Goal: Task Accomplishment & Management: Use online tool/utility

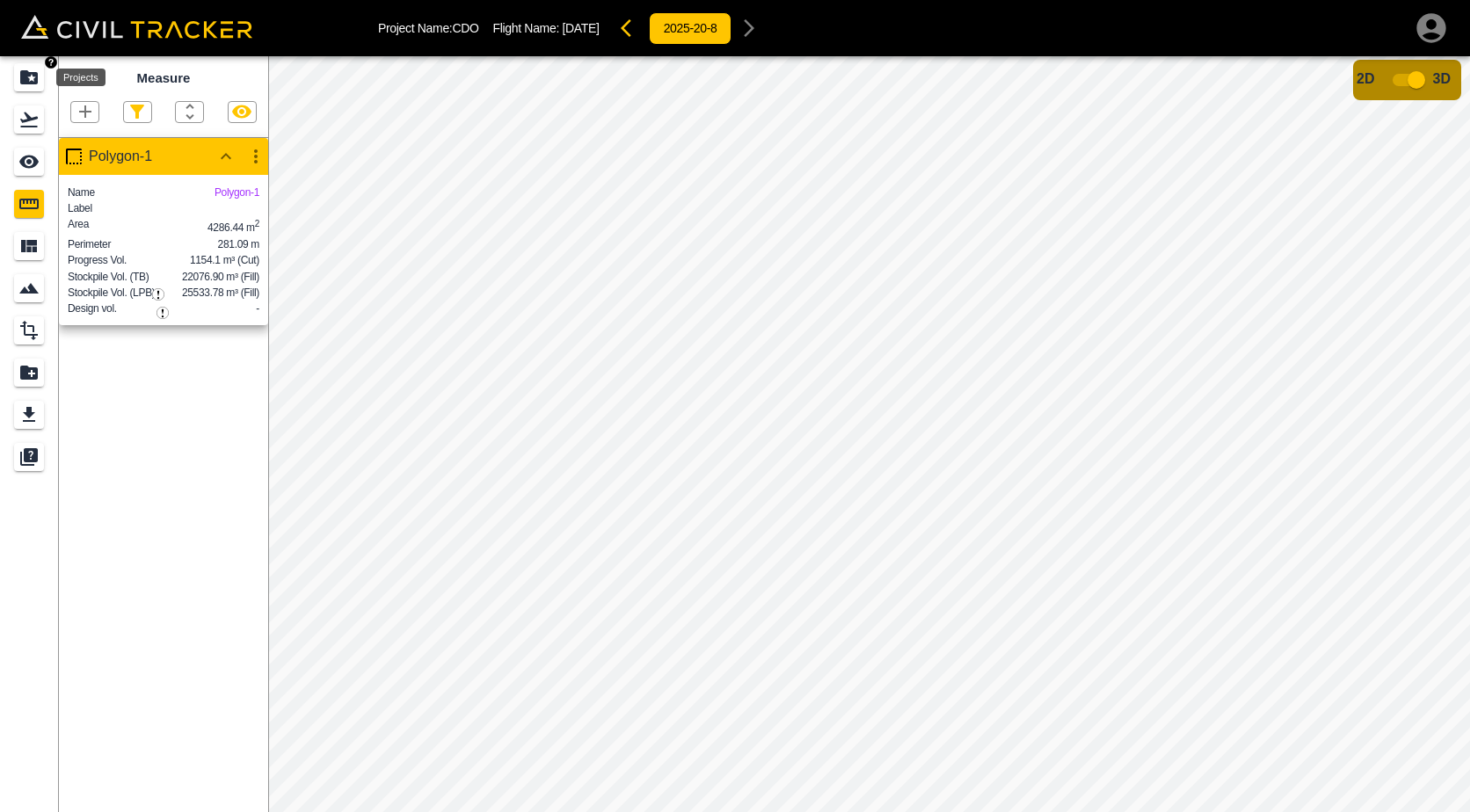
click at [30, 75] on icon "Projects" at bounding box center [29, 77] width 18 height 14
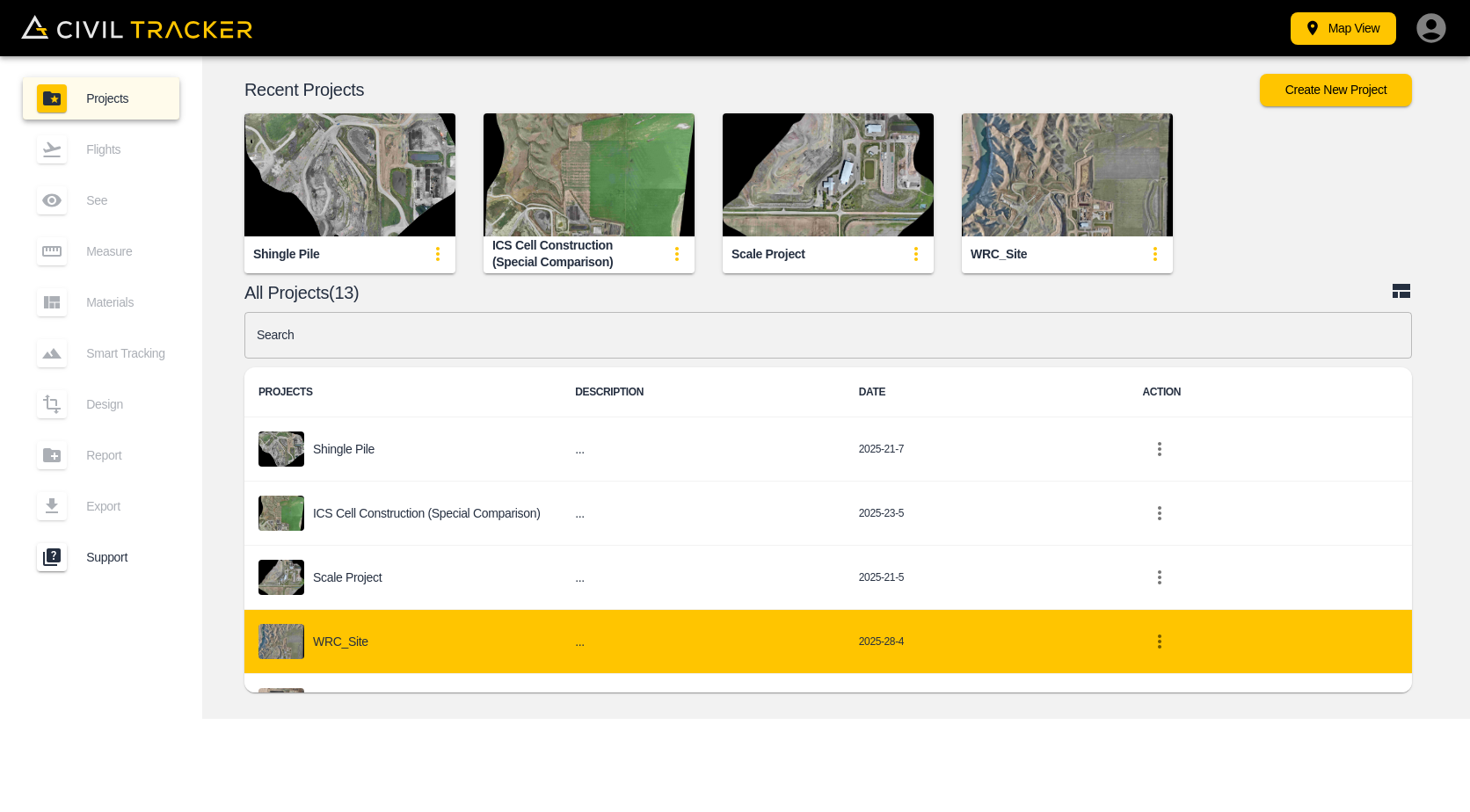
click at [474, 734] on div "Map View Projects Flights See Measure Materials Smart Tracking Design Report Ex…" at bounding box center [735, 406] width 1470 height 812
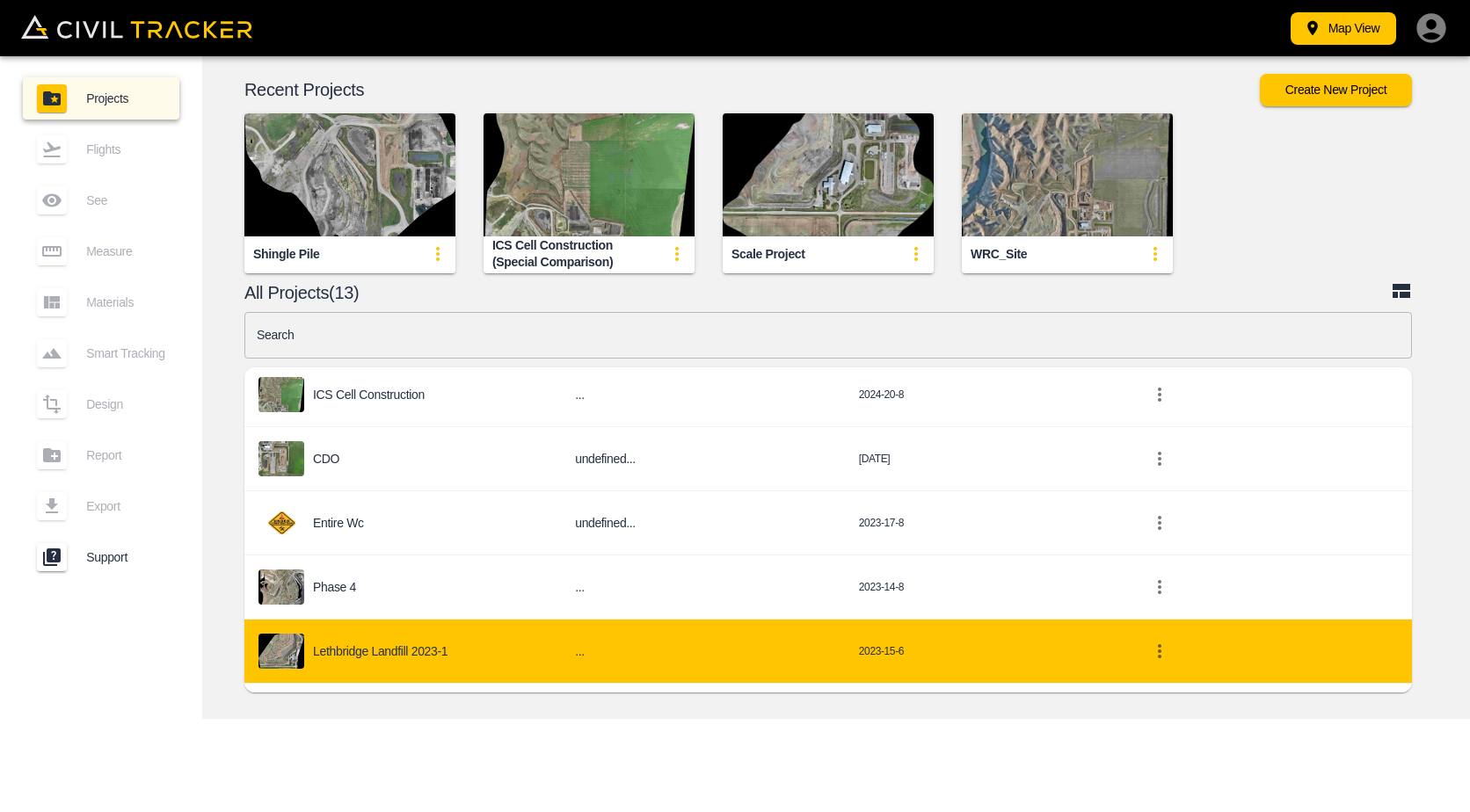
scroll to position [527, 0]
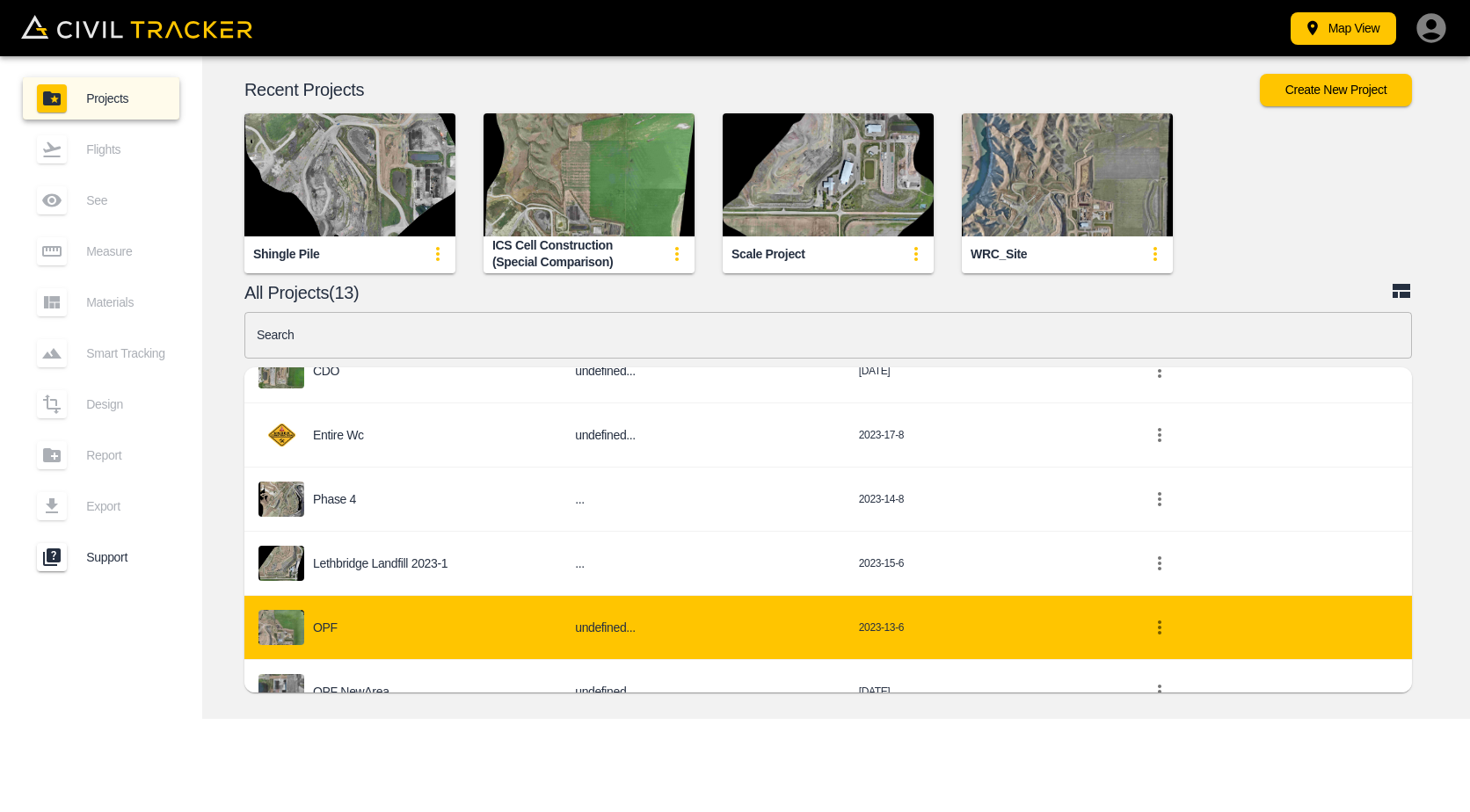
click at [426, 614] on div "OPF" at bounding box center [403, 628] width 288 height 35
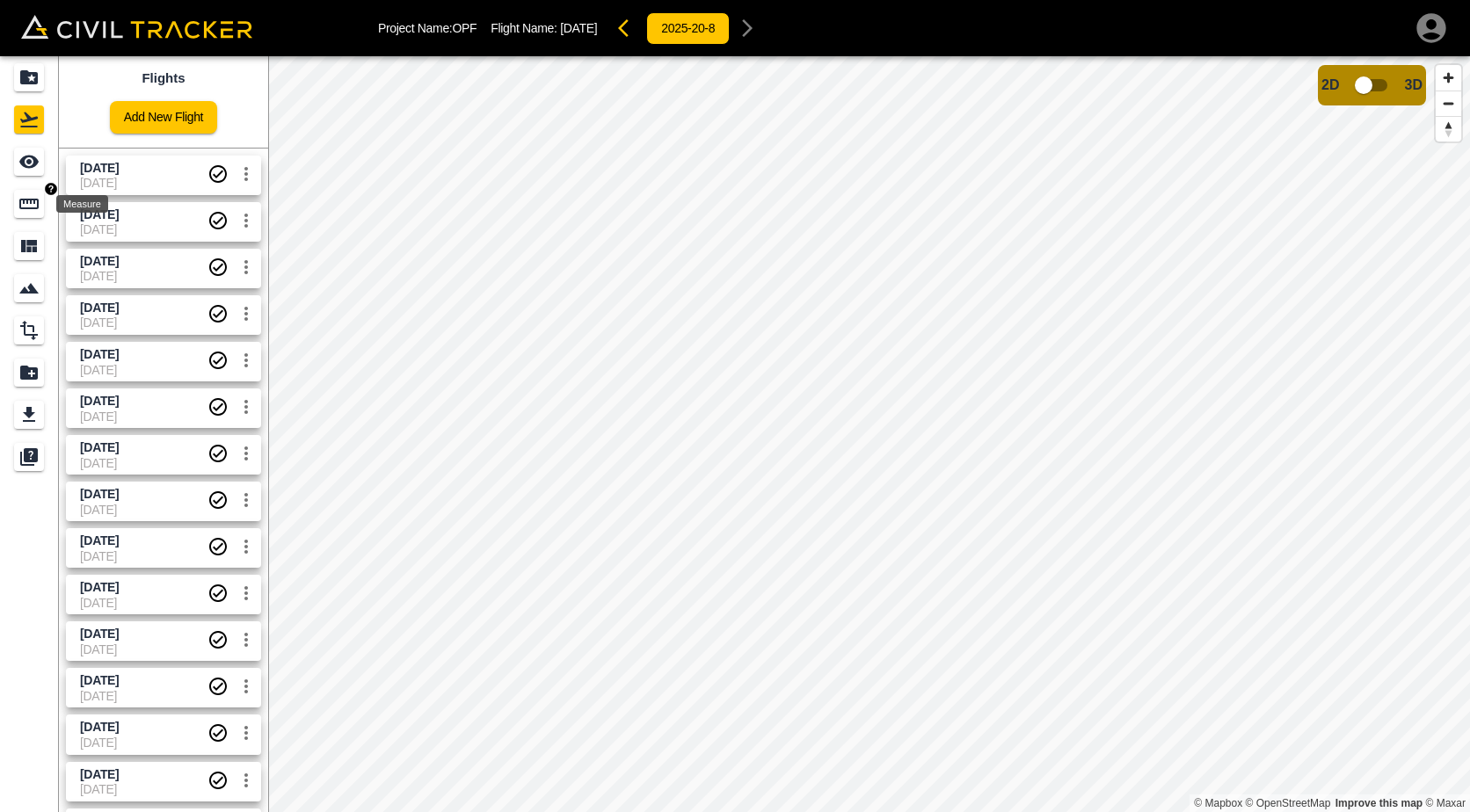
click at [34, 205] on icon "Measure" at bounding box center [29, 204] width 21 height 21
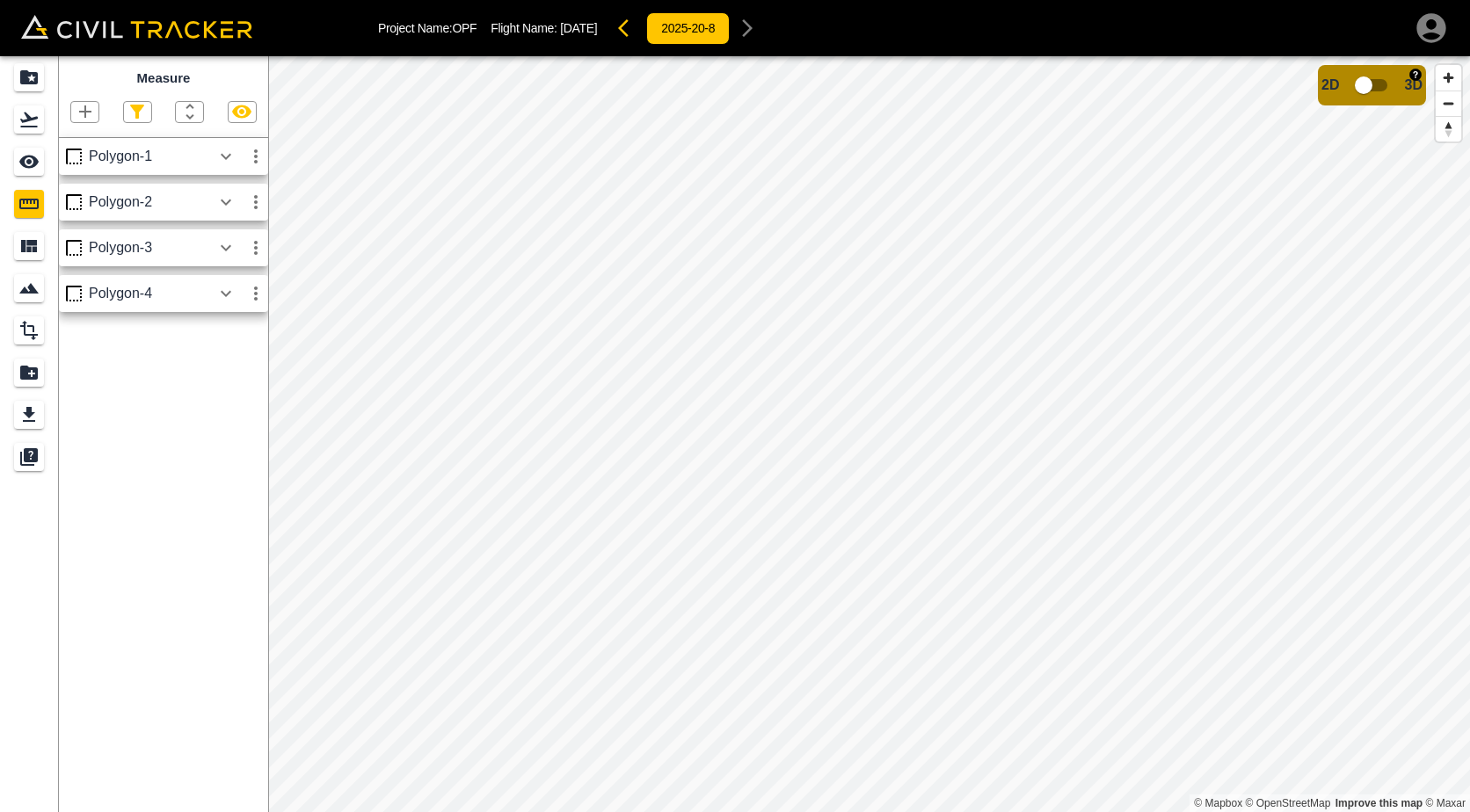
click at [1383, 81] on input "checkbox" at bounding box center [1364, 86] width 100 height 33
click at [1390, 78] on input "checkbox" at bounding box center [1417, 80] width 100 height 33
click at [24, 74] on icon "Projects" at bounding box center [29, 77] width 18 height 14
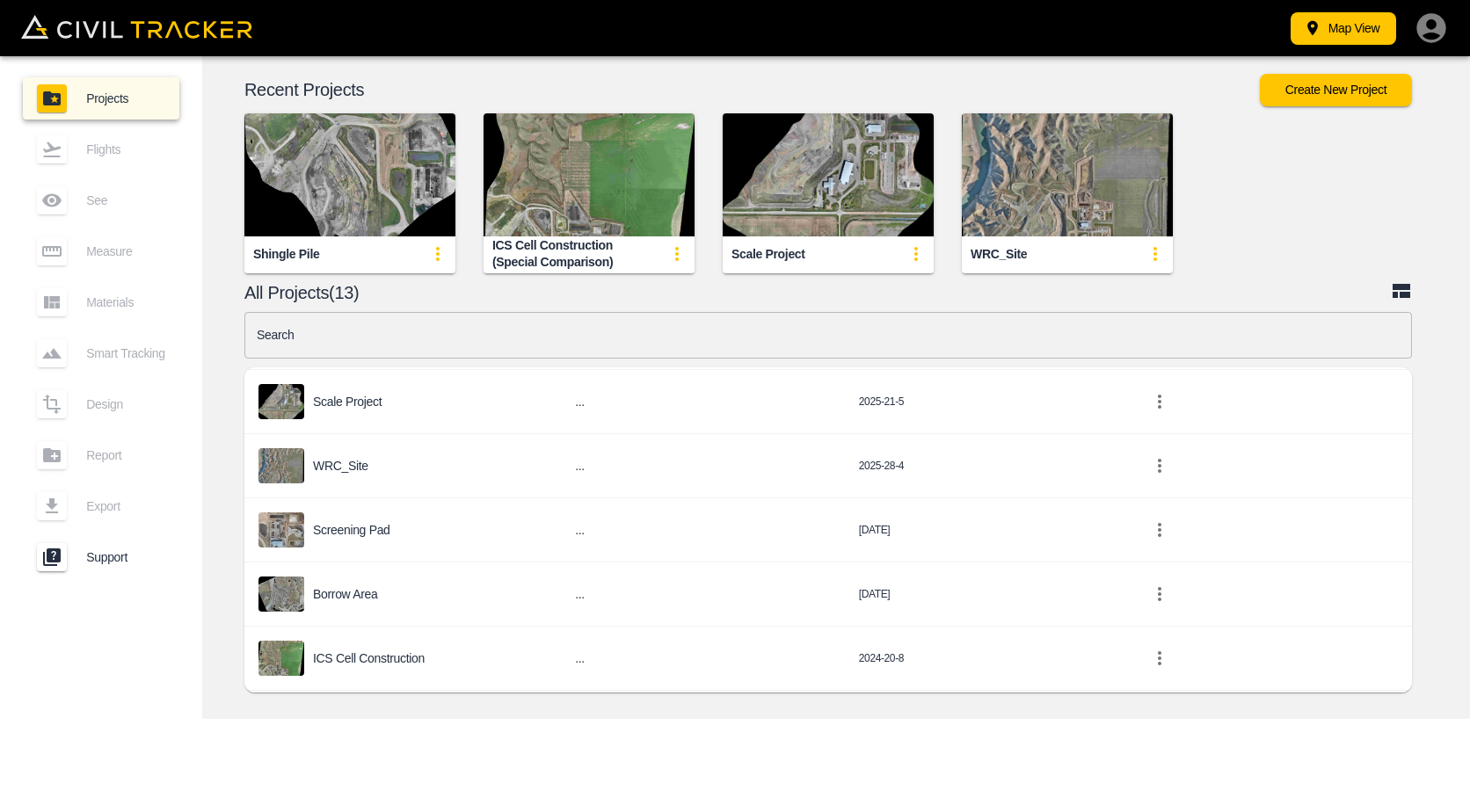
scroll to position [352, 0]
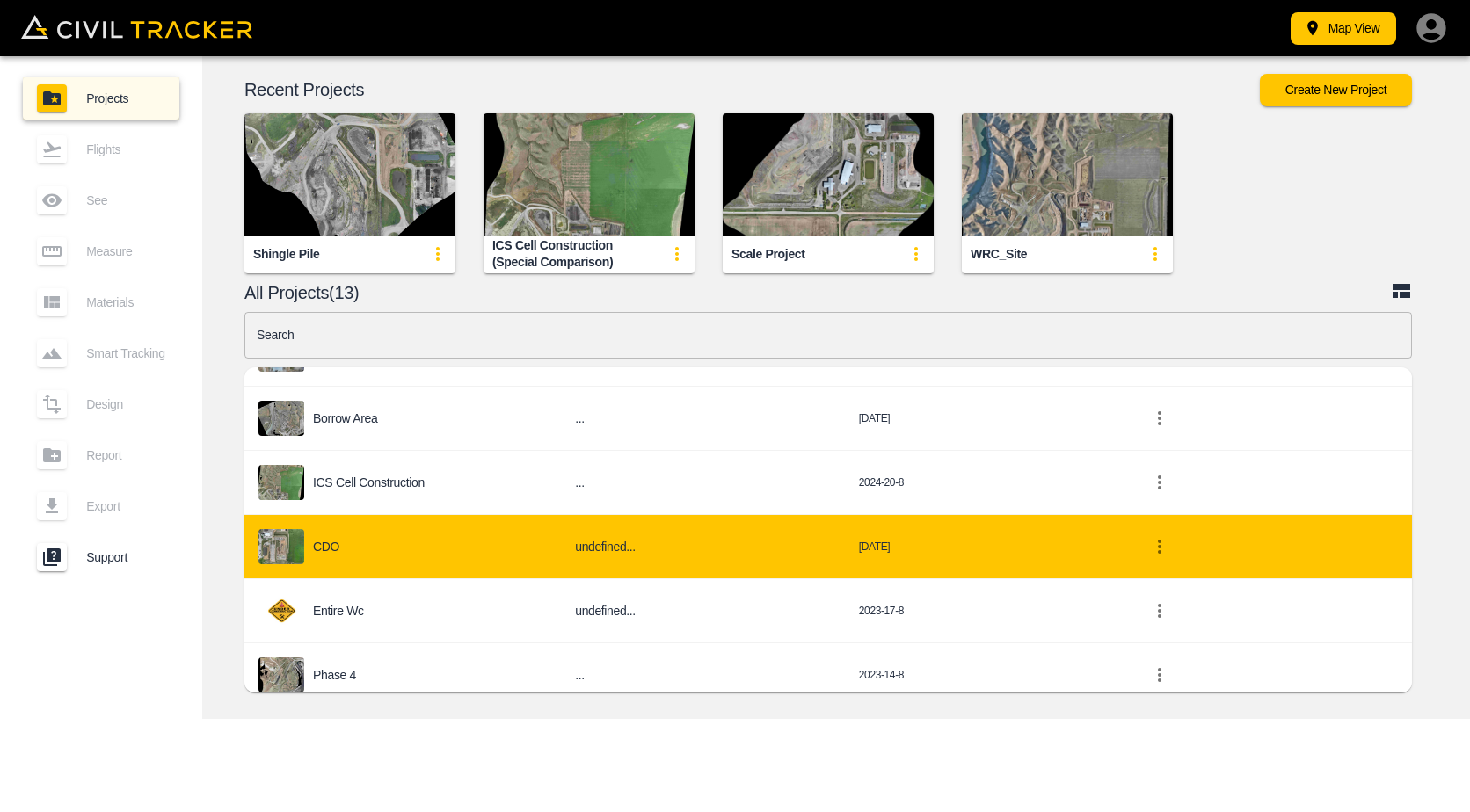
click at [429, 550] on div "CDO" at bounding box center [403, 547] width 288 height 35
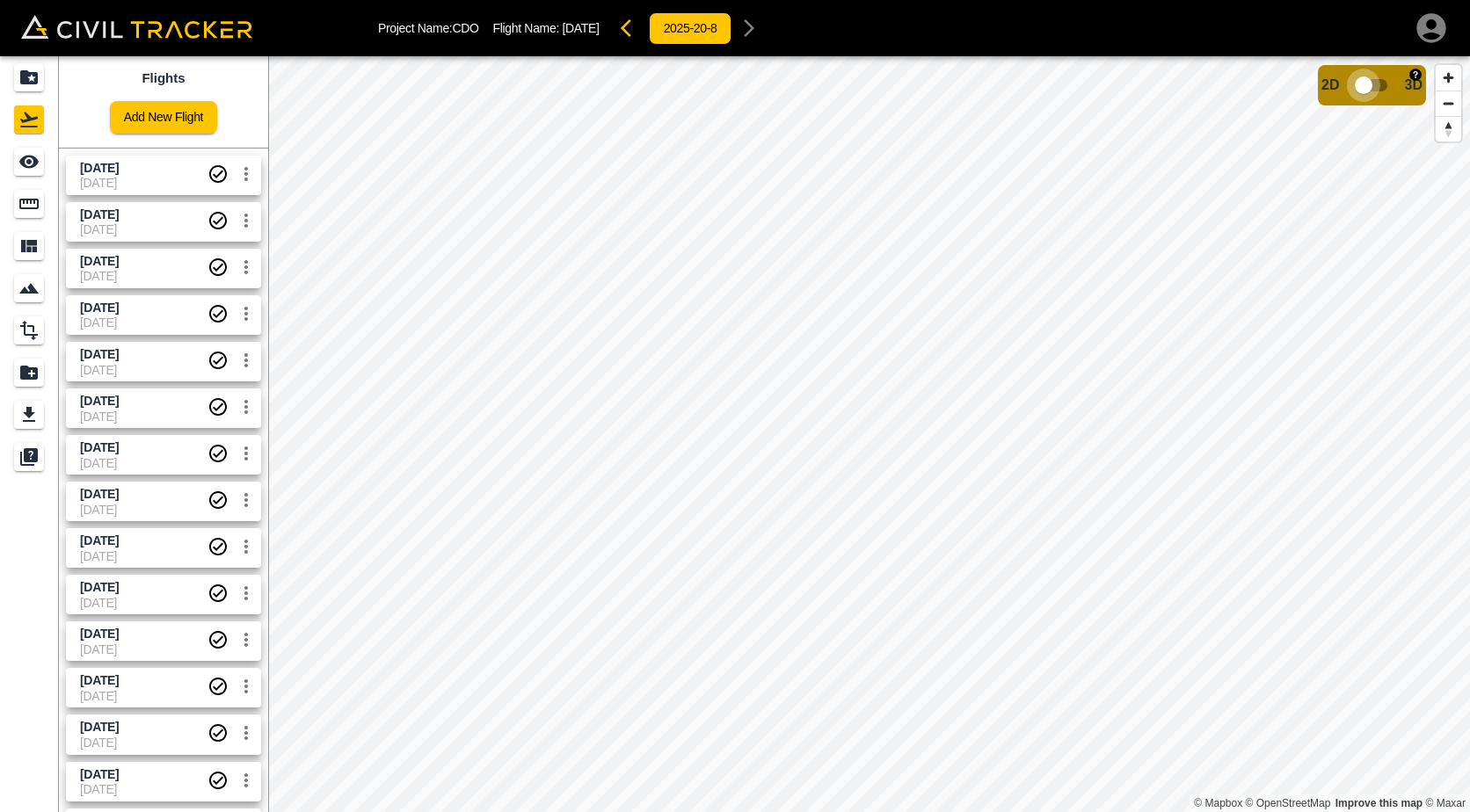
click at [1383, 87] on input "checkbox" at bounding box center [1364, 86] width 100 height 33
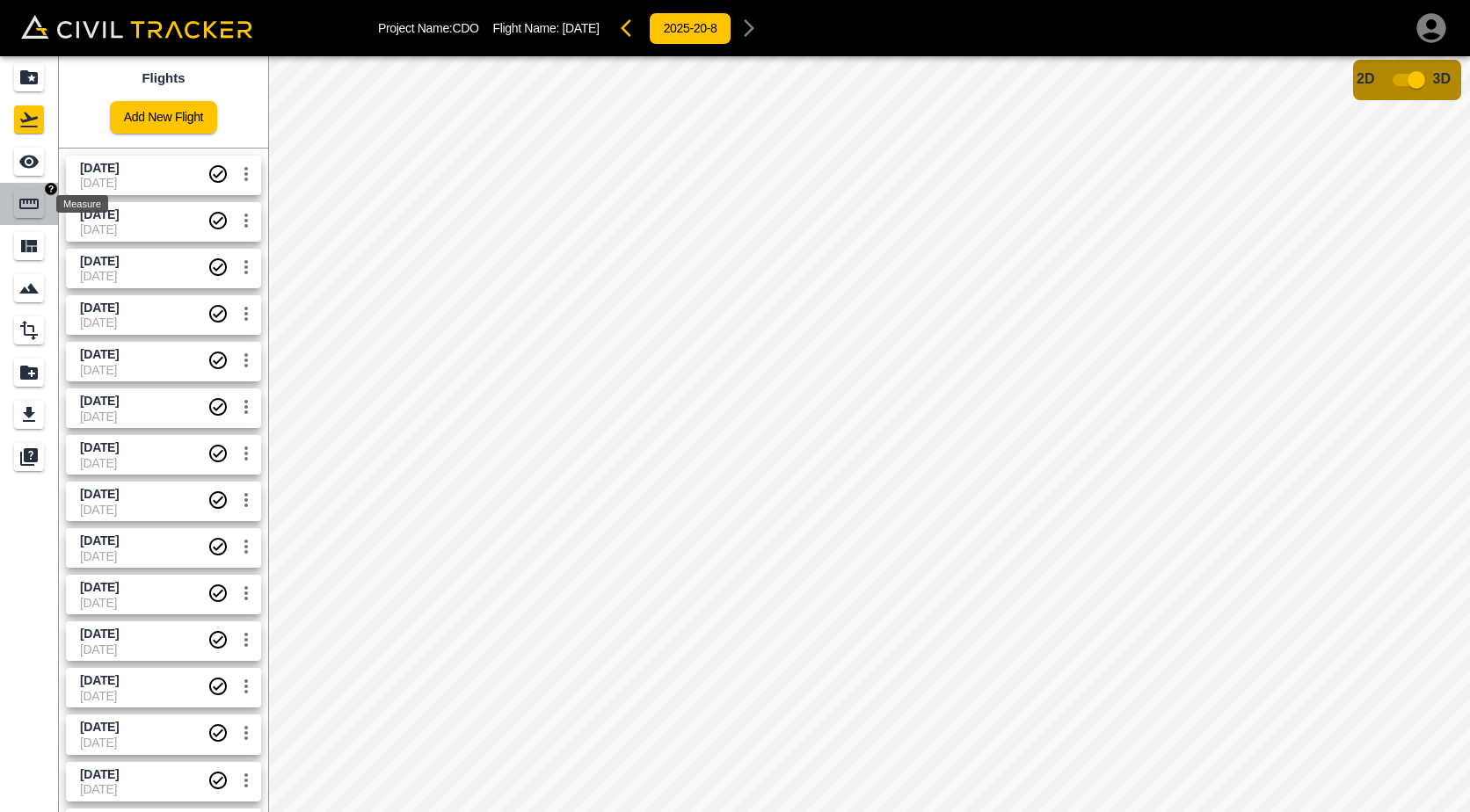
click at [31, 200] on icon "Measure" at bounding box center [29, 204] width 20 height 10
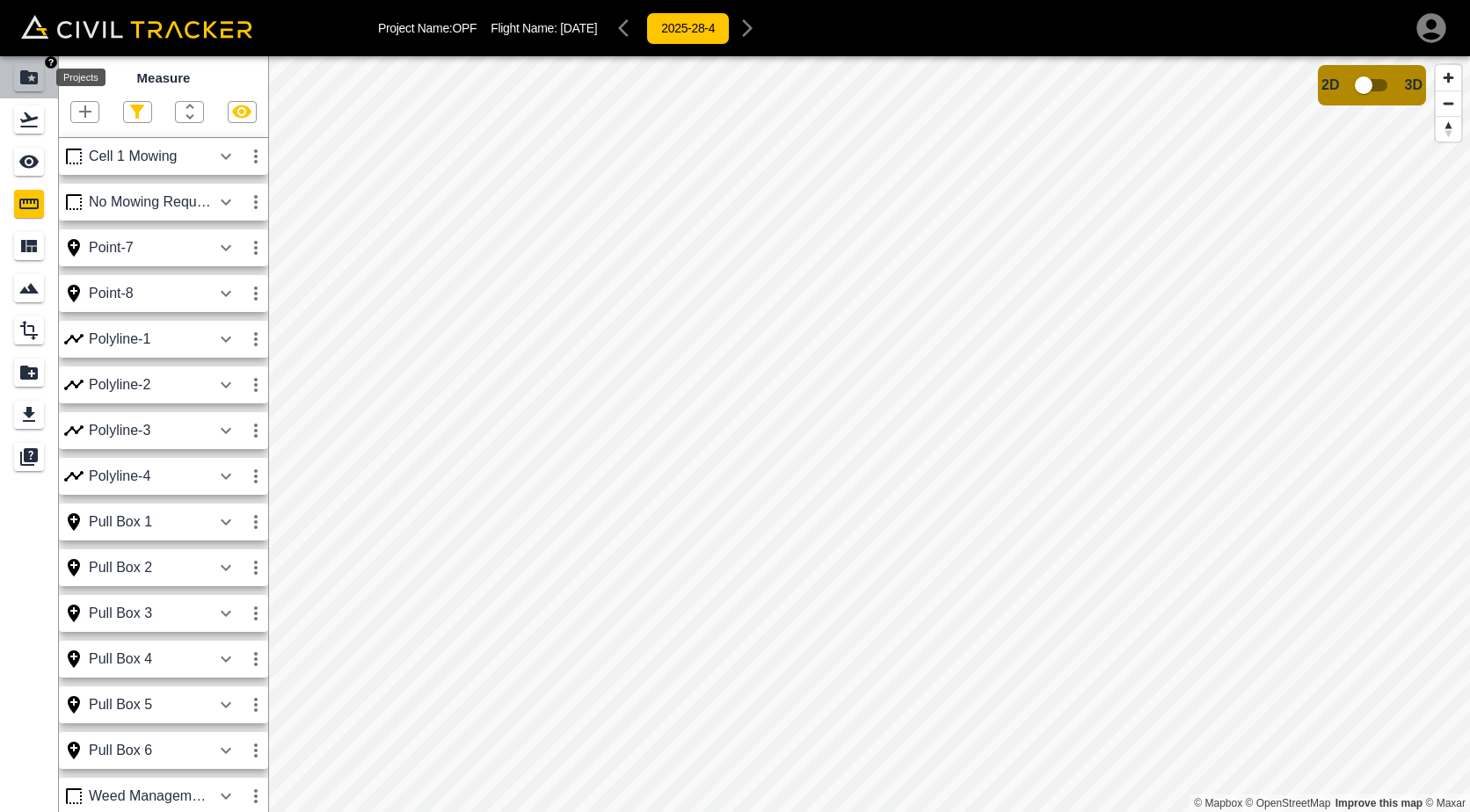
click at [24, 82] on icon "Projects" at bounding box center [29, 77] width 18 height 14
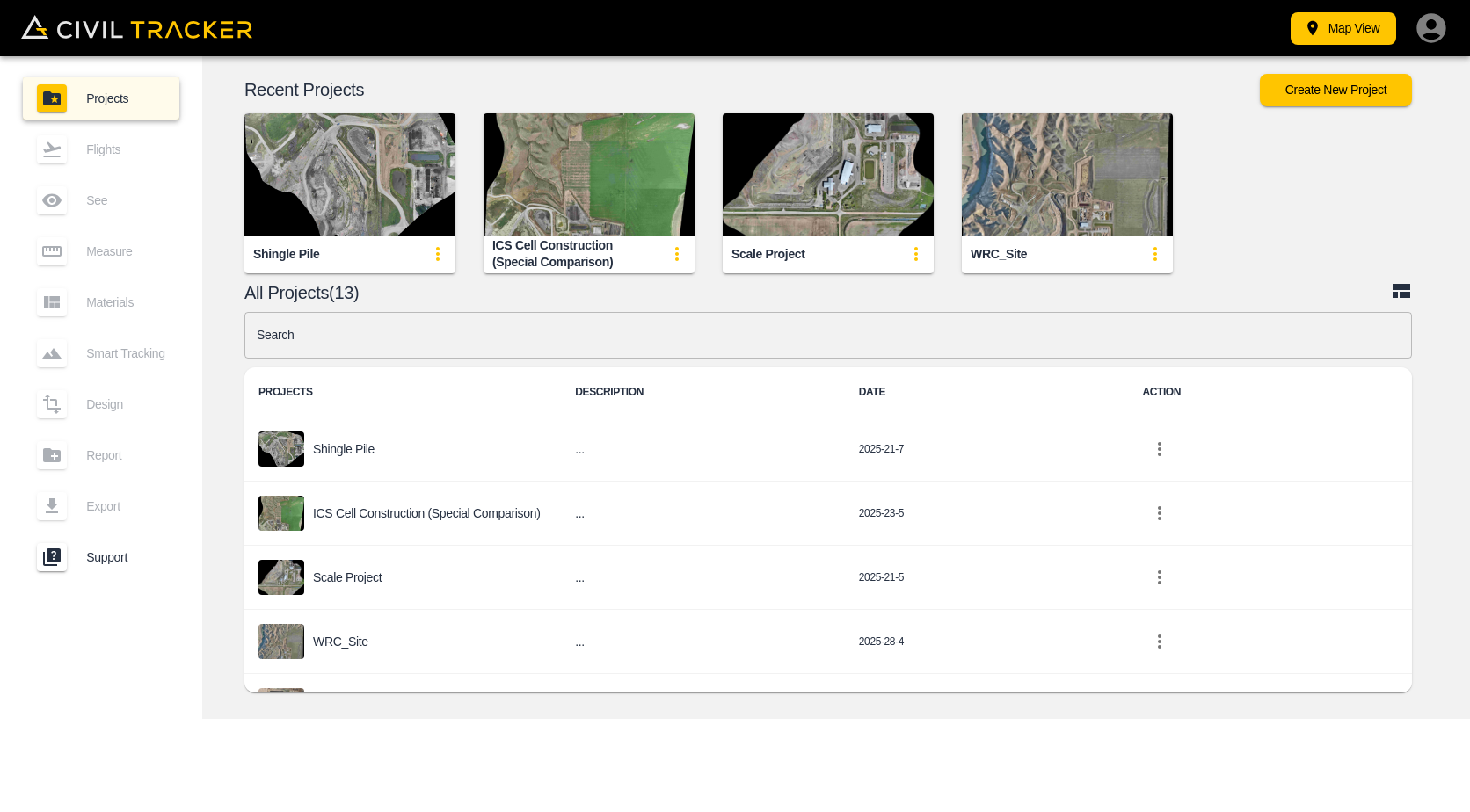
scroll to position [352, 0]
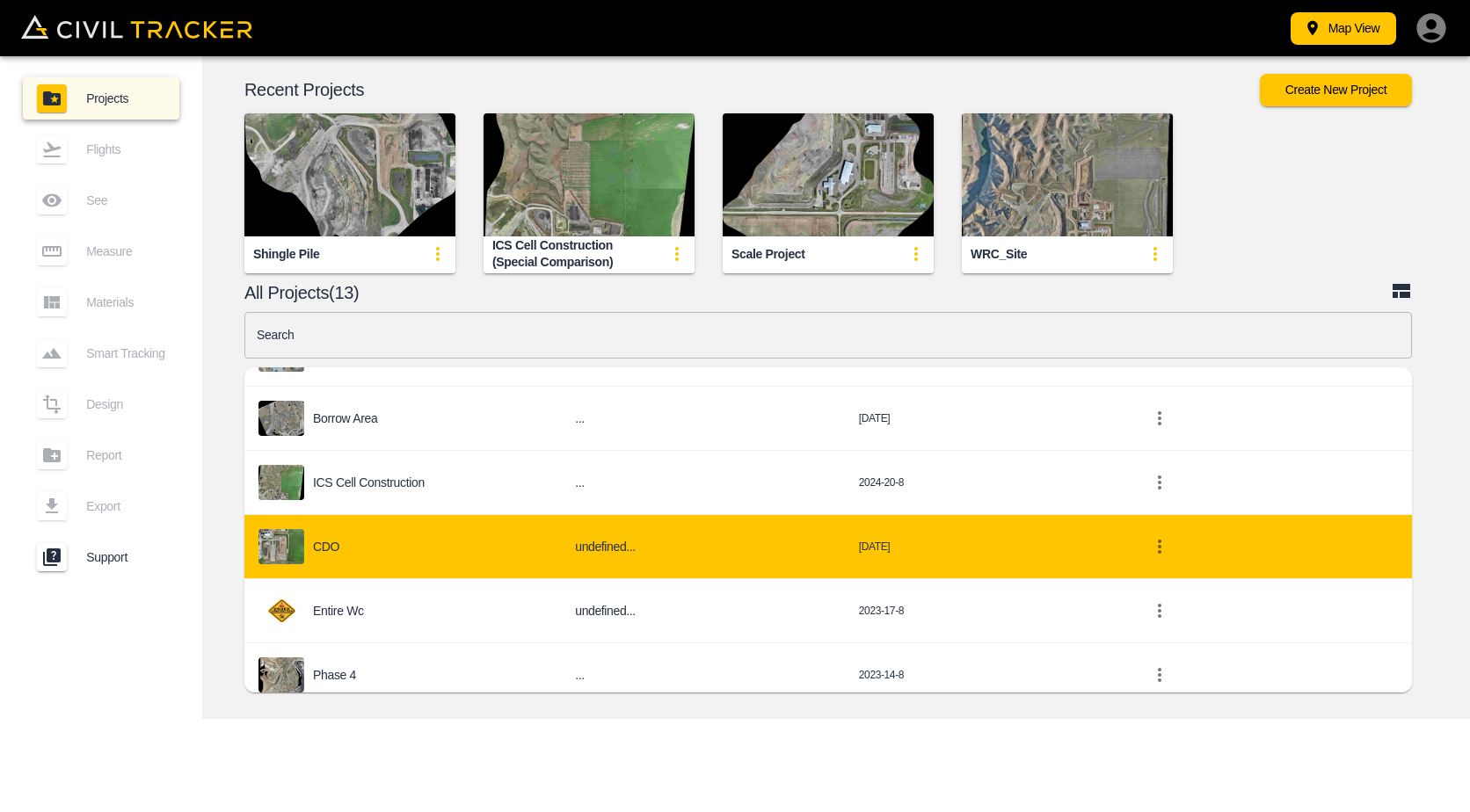
click at [412, 557] on div "CDO" at bounding box center [403, 547] width 288 height 35
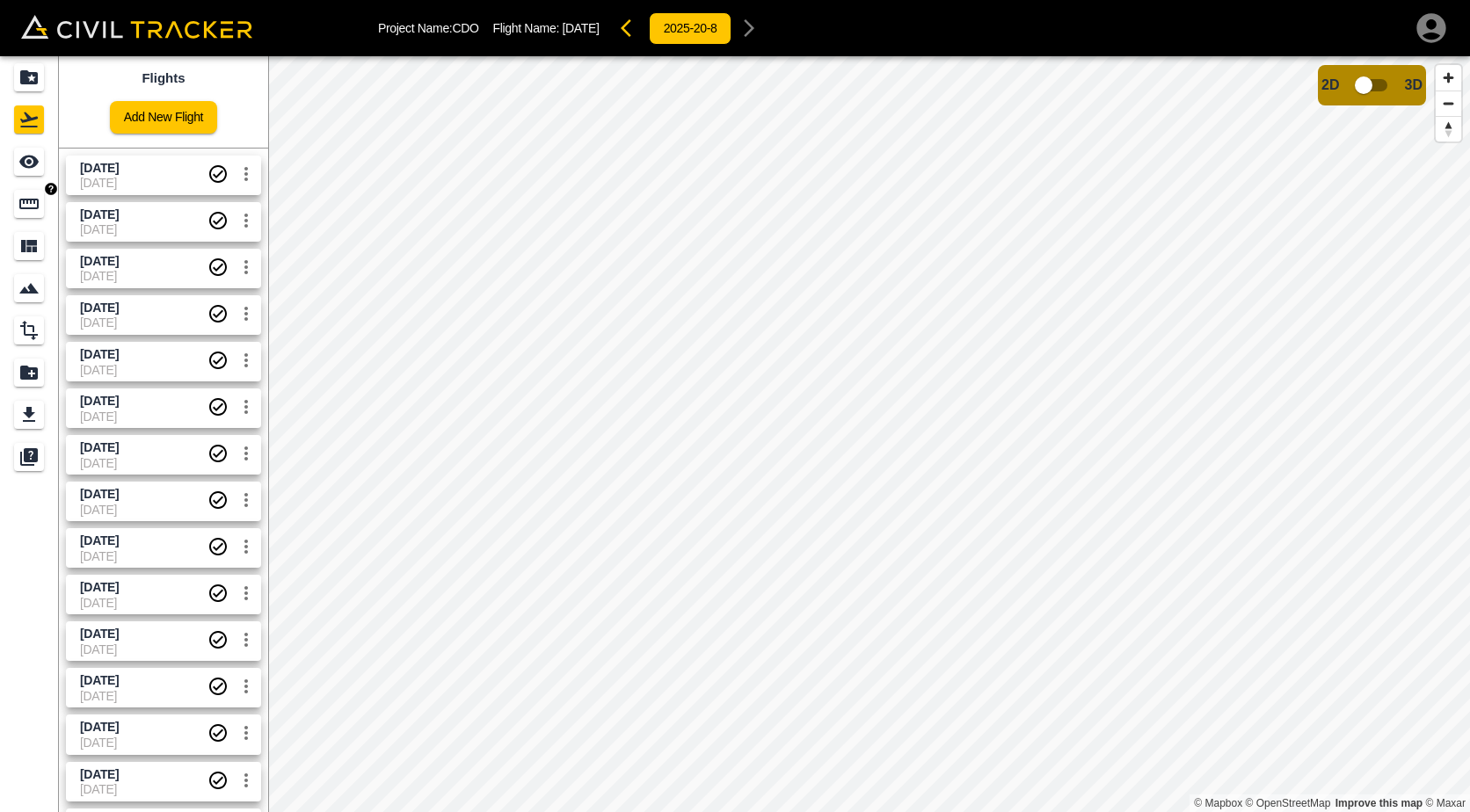
click at [33, 203] on icon "Measure" at bounding box center [29, 204] width 21 height 21
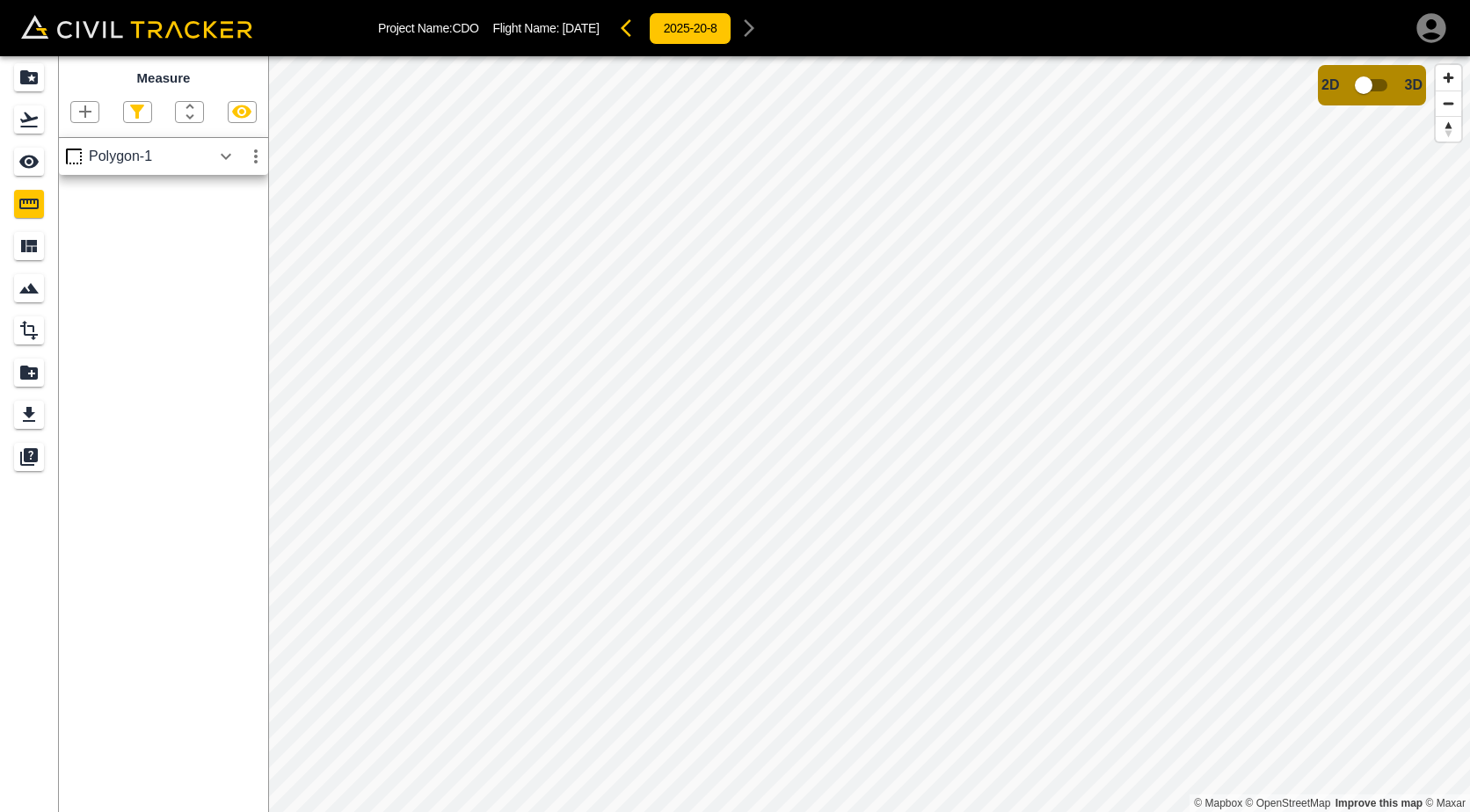
click at [154, 165] on div "Polygon-1" at bounding box center [149, 156] width 122 height 16
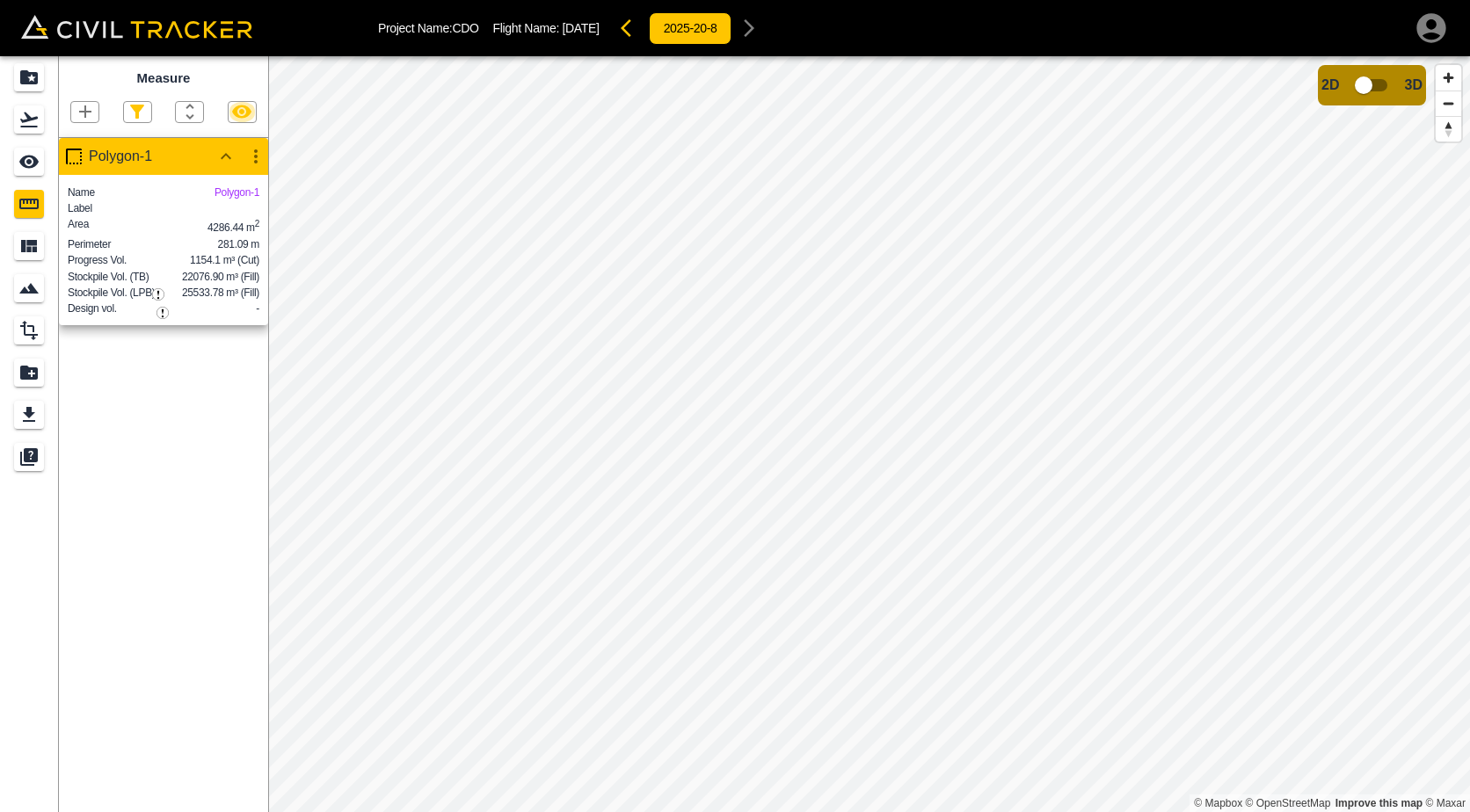
click at [254, 115] on button "button" at bounding box center [242, 113] width 27 height 20
click at [249, 117] on icon "button" at bounding box center [242, 112] width 21 height 21
click at [81, 120] on icon "button" at bounding box center [85, 112] width 21 height 21
click at [86, 168] on p "Polyline" at bounding box center [83, 169] width 40 height 14
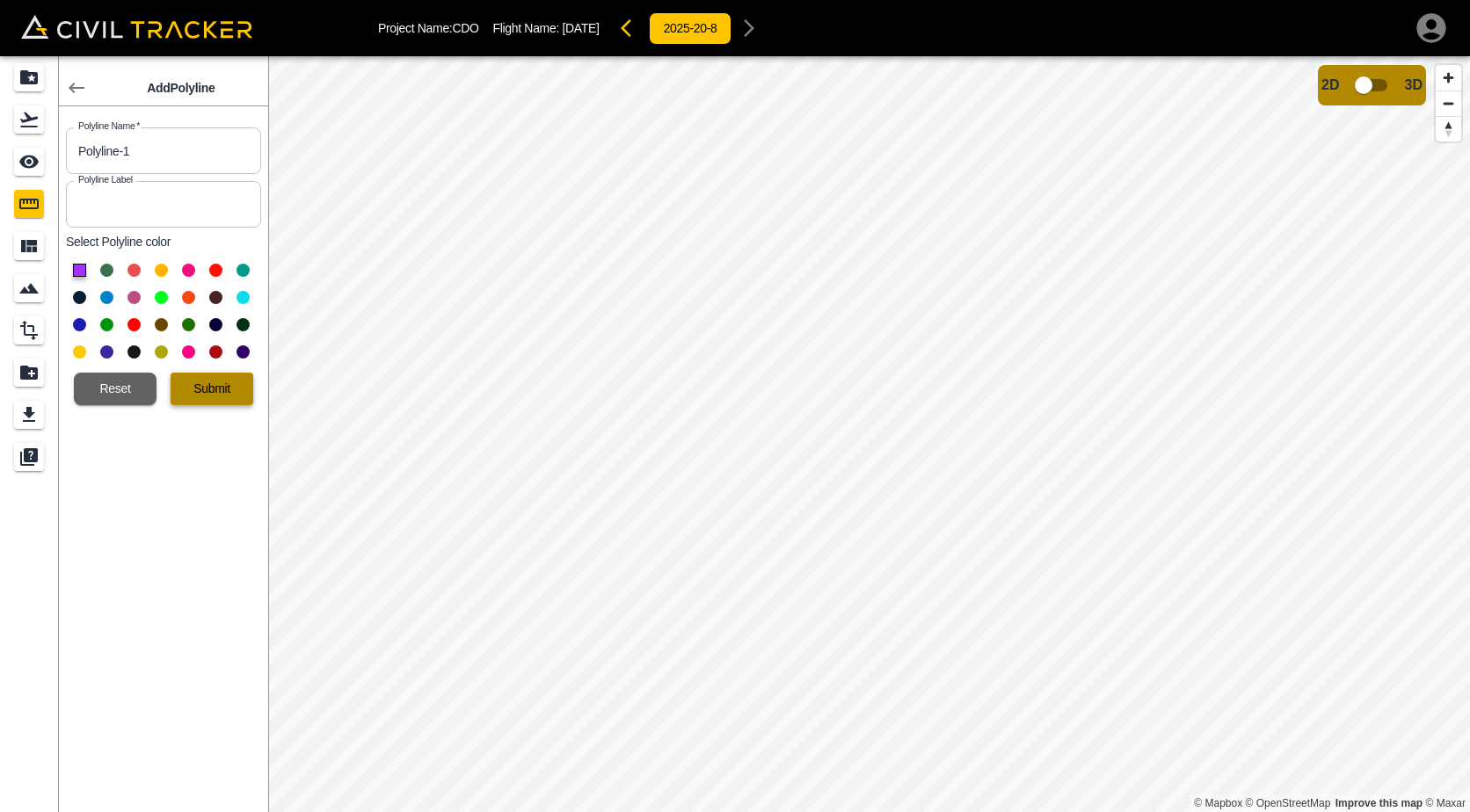
click at [227, 398] on button "Submit" at bounding box center [211, 389] width 83 height 33
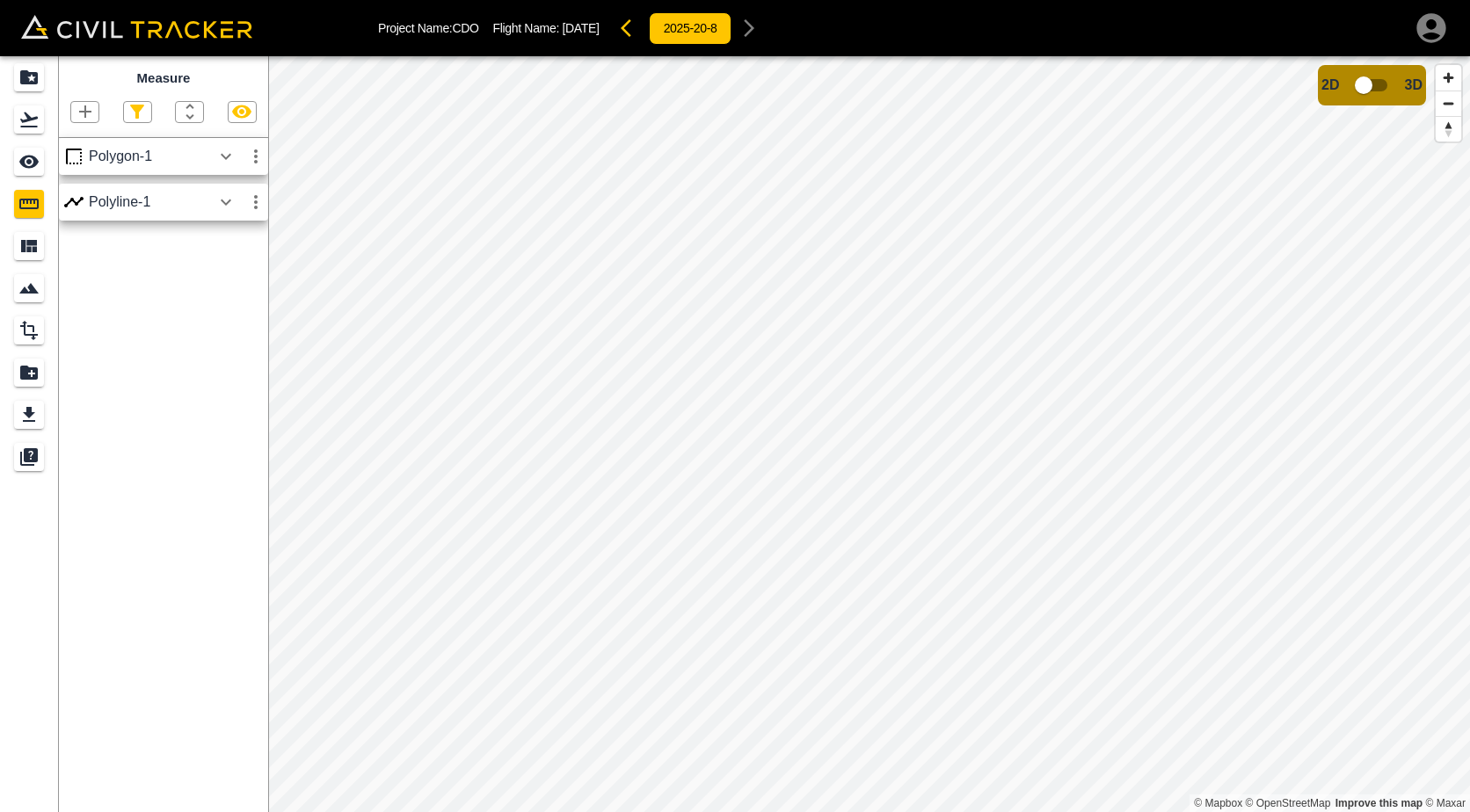
click at [224, 206] on icon "button" at bounding box center [226, 202] width 21 height 21
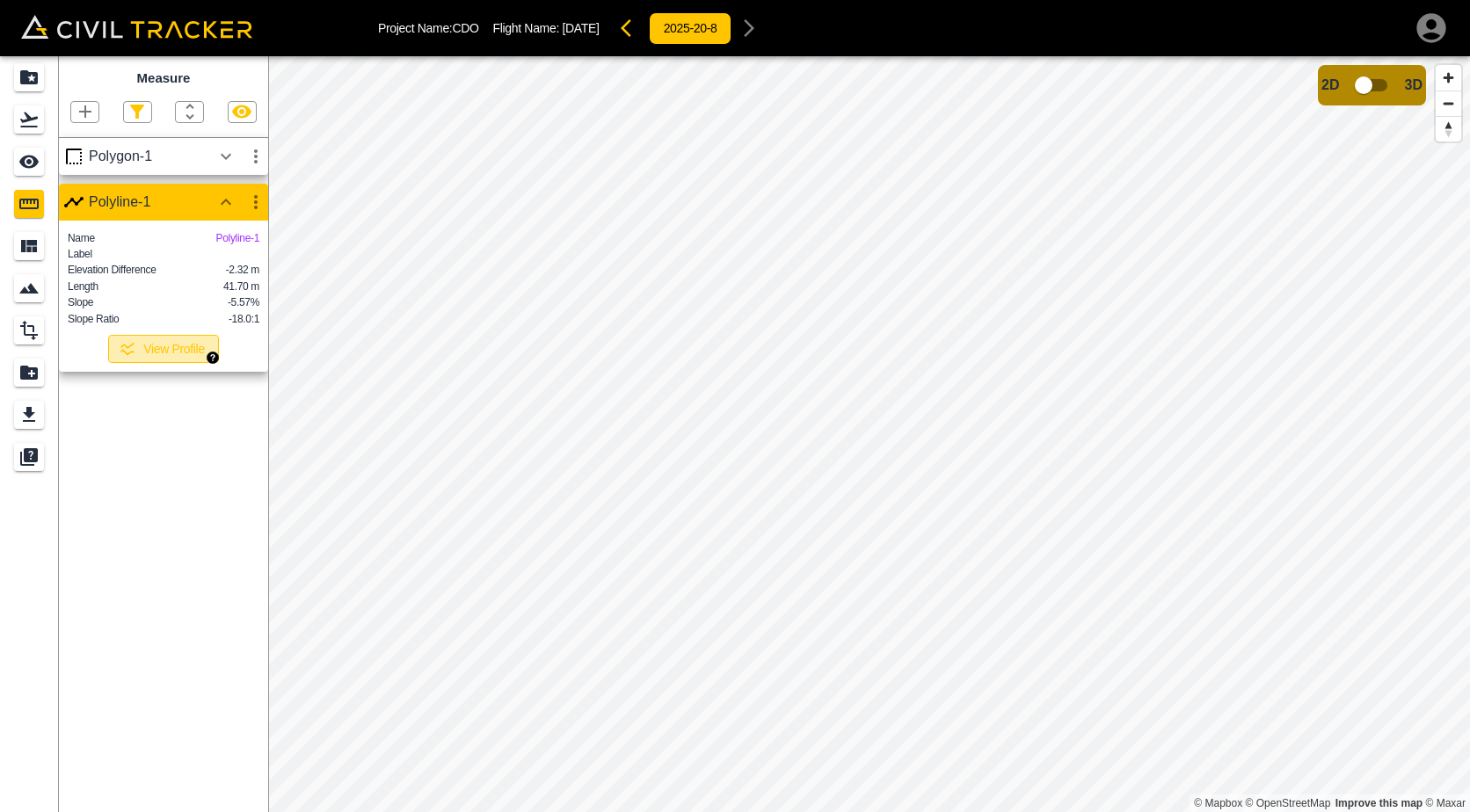
click at [185, 363] on button "View Profile" at bounding box center [163, 349] width 111 height 28
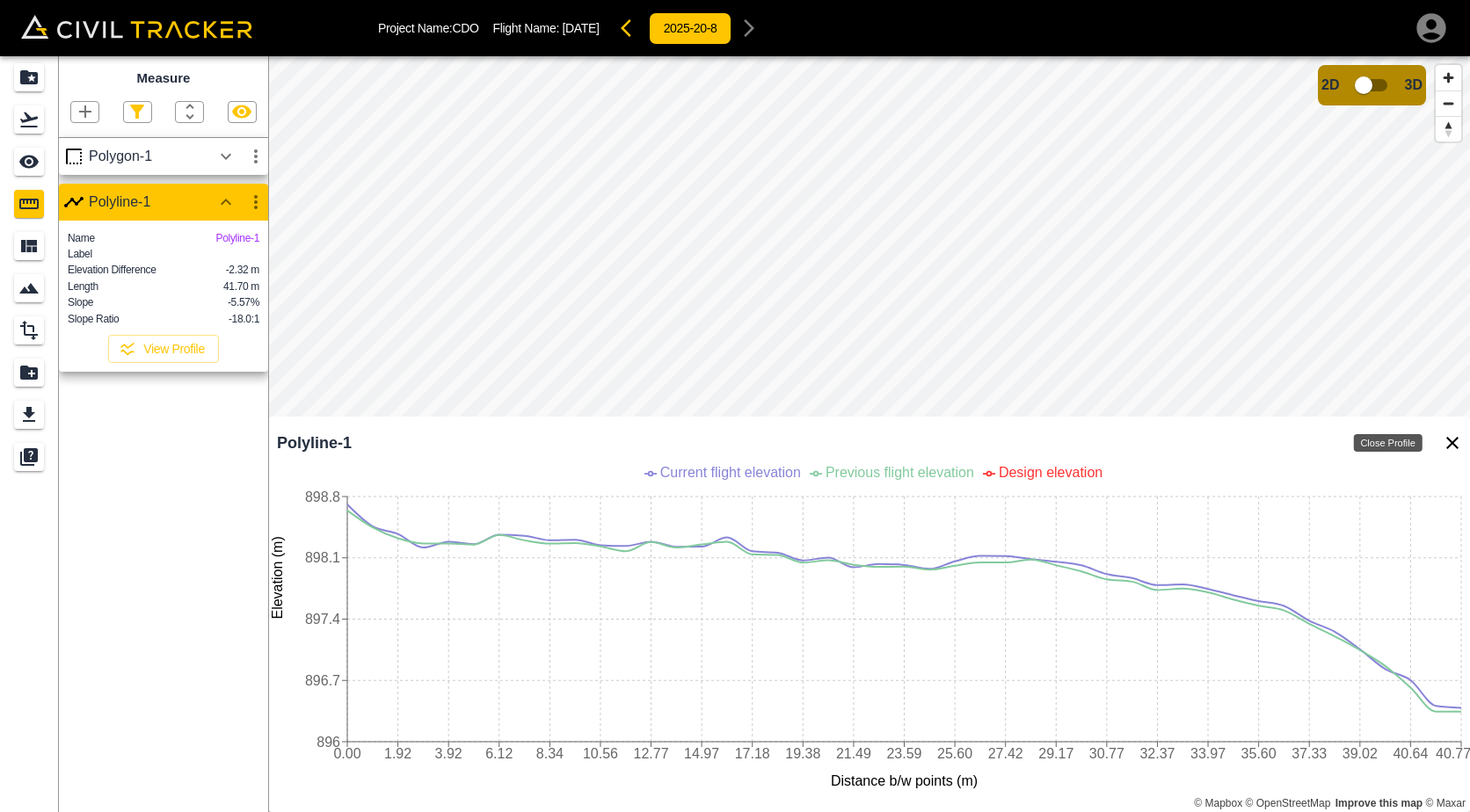
click at [1454, 441] on icon "Close Profile" at bounding box center [1452, 443] width 12 height 12
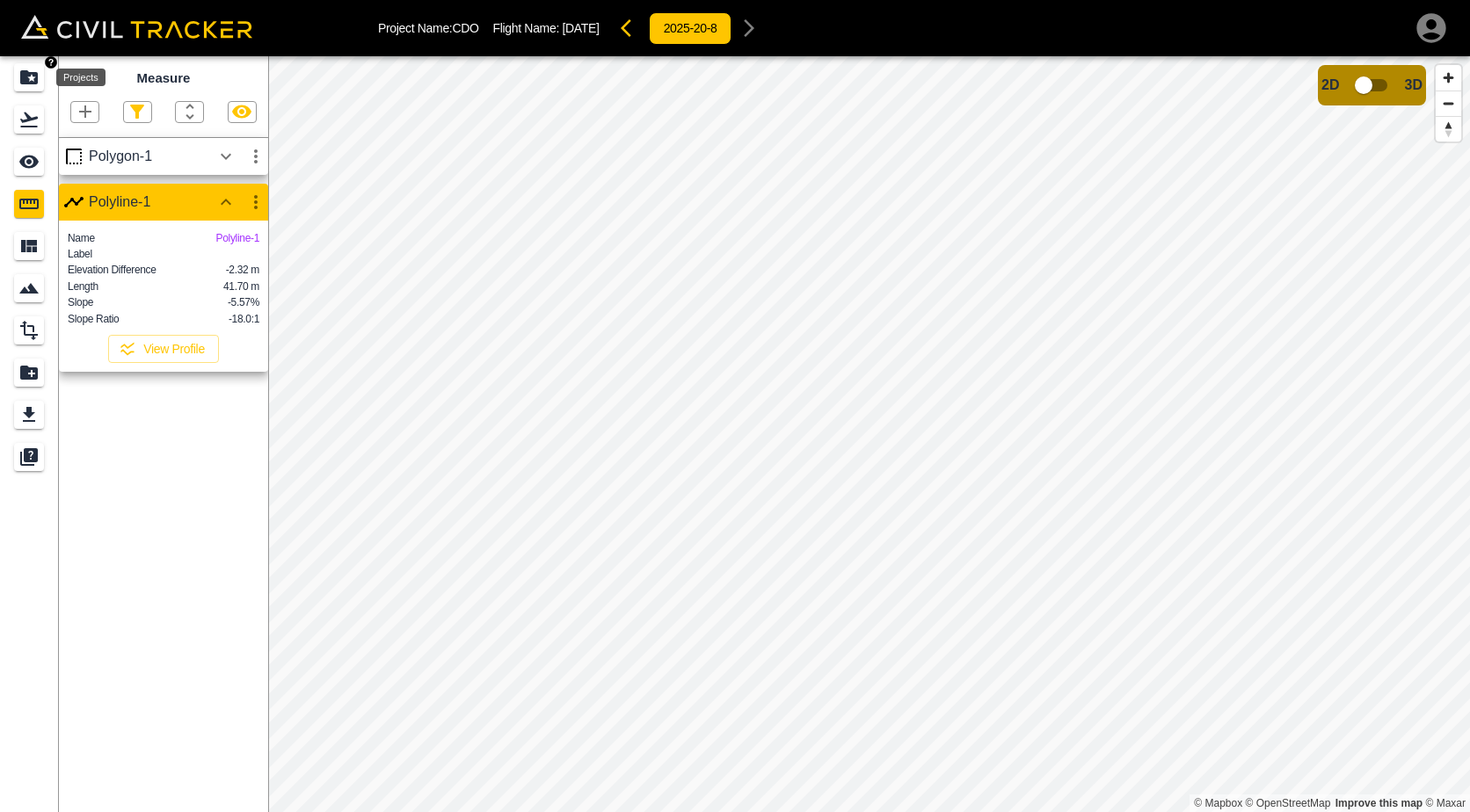
click at [21, 84] on icon "Projects" at bounding box center [29, 77] width 18 height 14
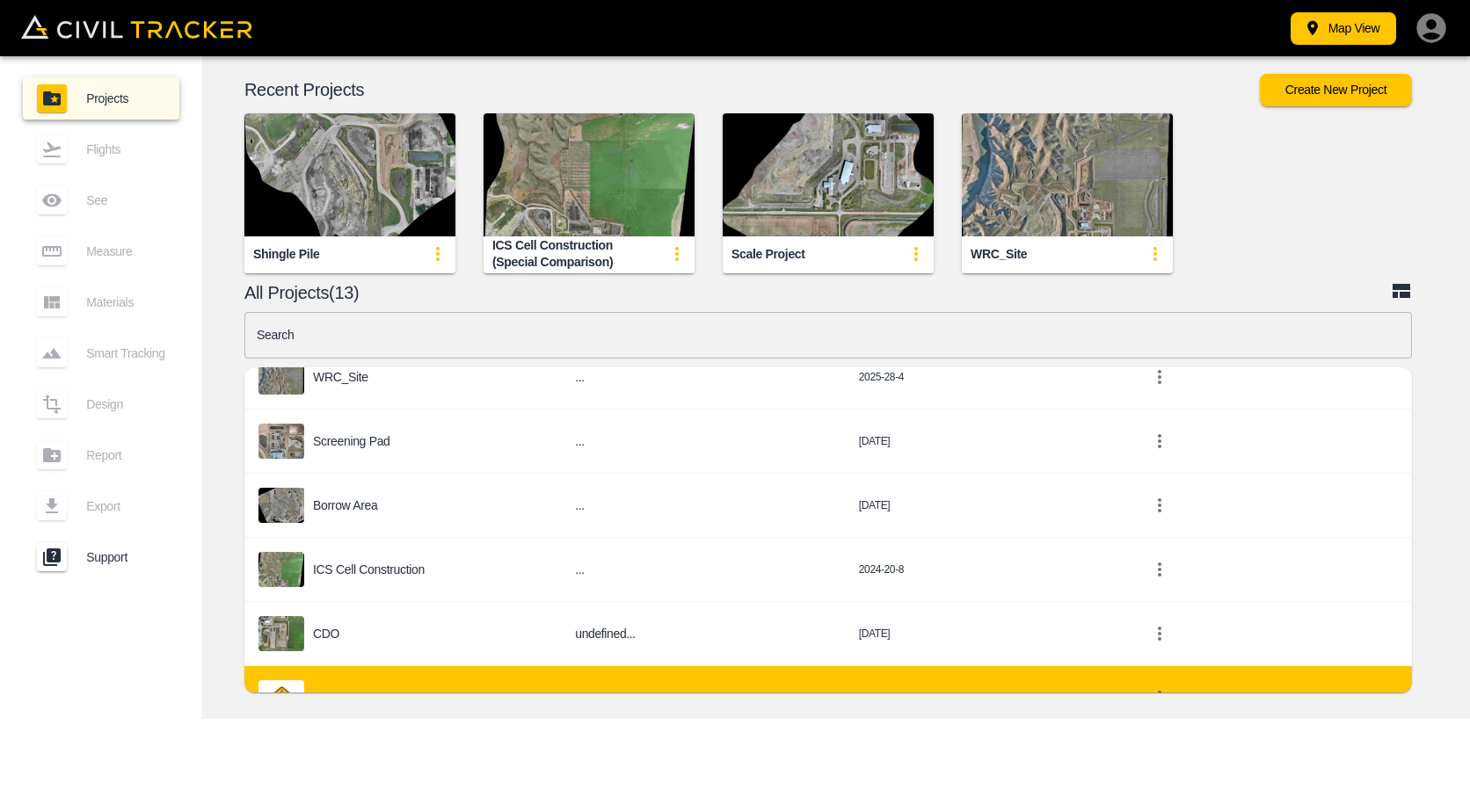
scroll to position [176, 0]
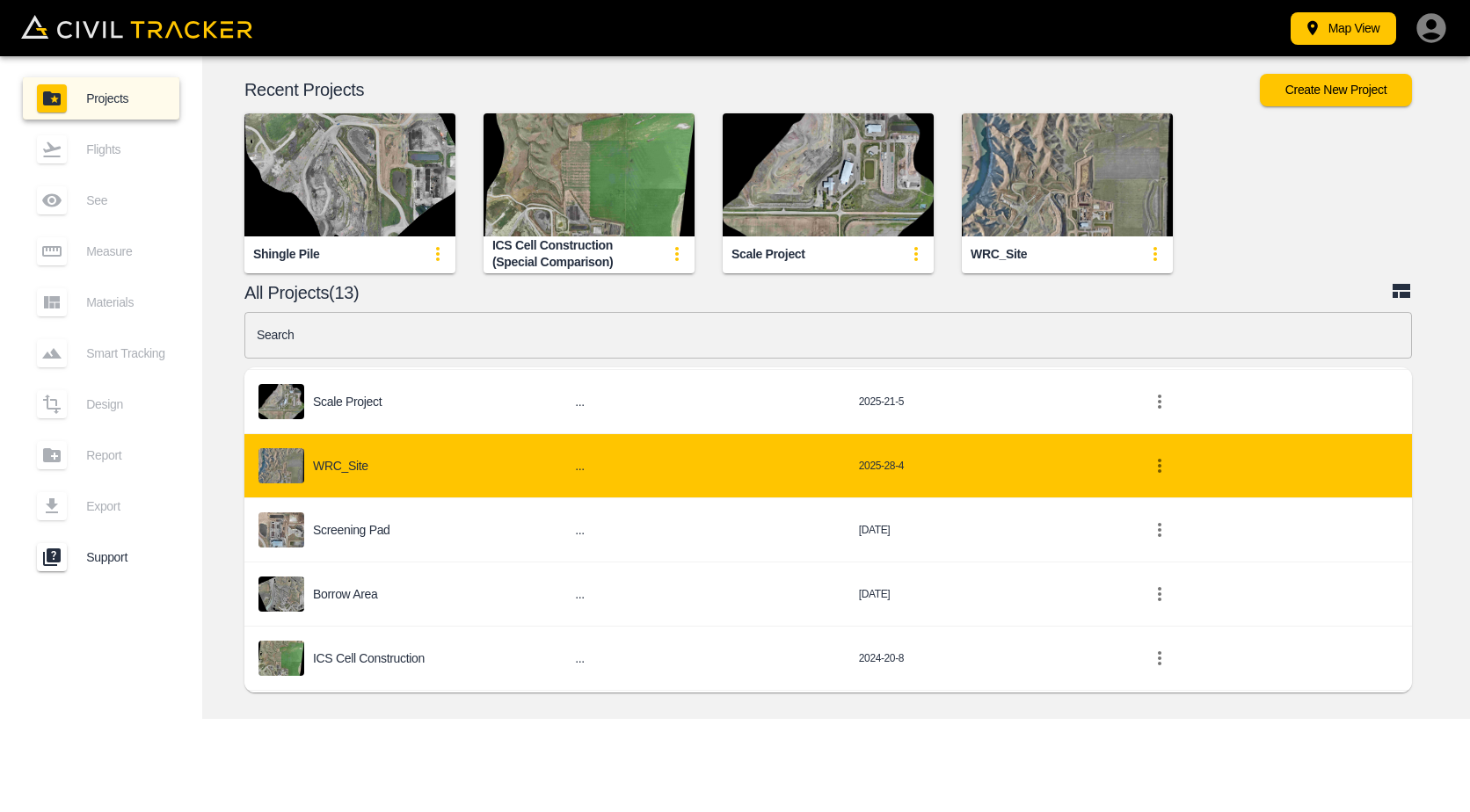
click at [417, 476] on div "WRC_Site" at bounding box center [403, 466] width 288 height 35
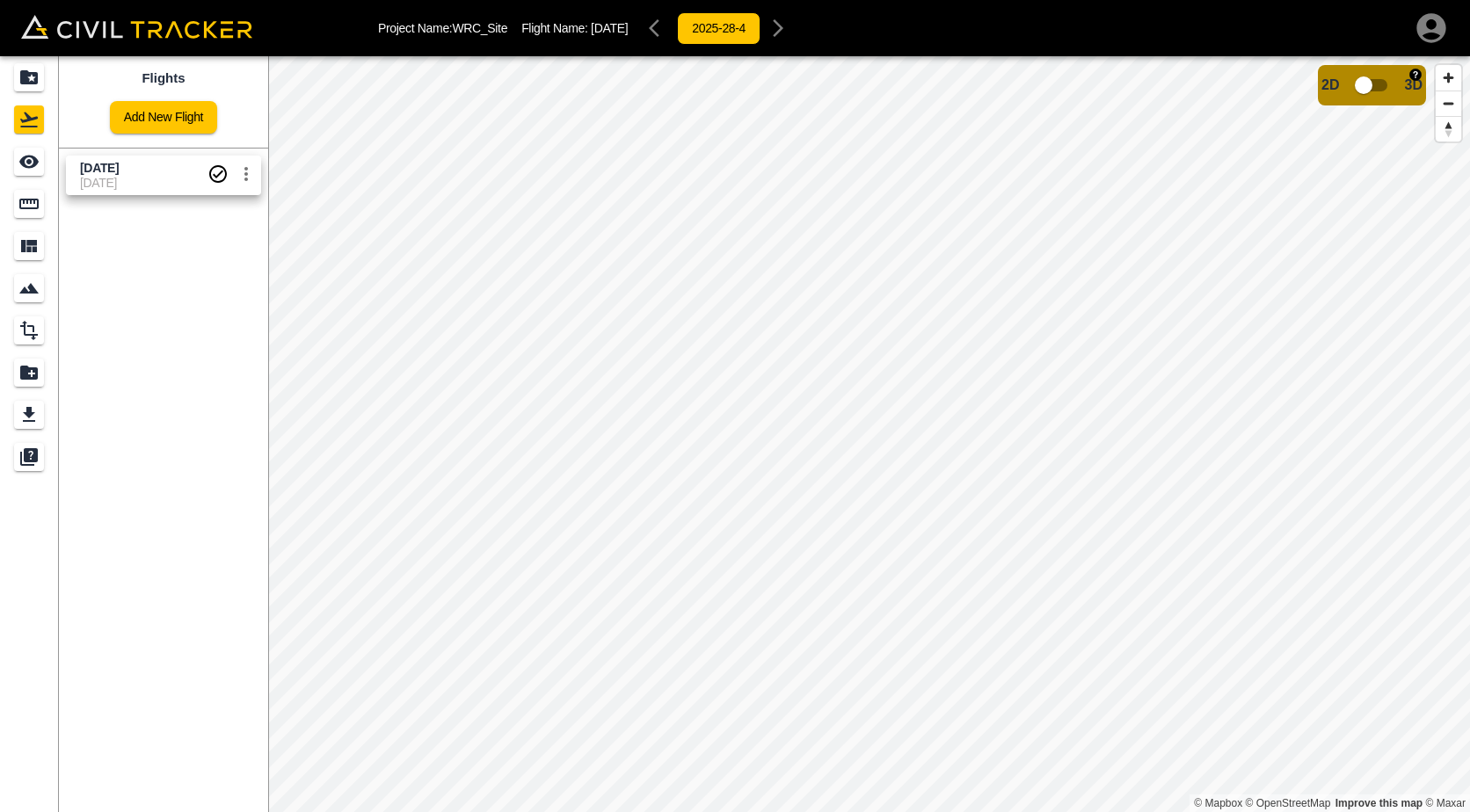
click at [1382, 88] on input "checkbox" at bounding box center [1364, 86] width 100 height 33
click at [1394, 81] on input "checkbox" at bounding box center [1417, 80] width 100 height 33
click at [24, 192] on div "Measure" at bounding box center [29, 204] width 30 height 28
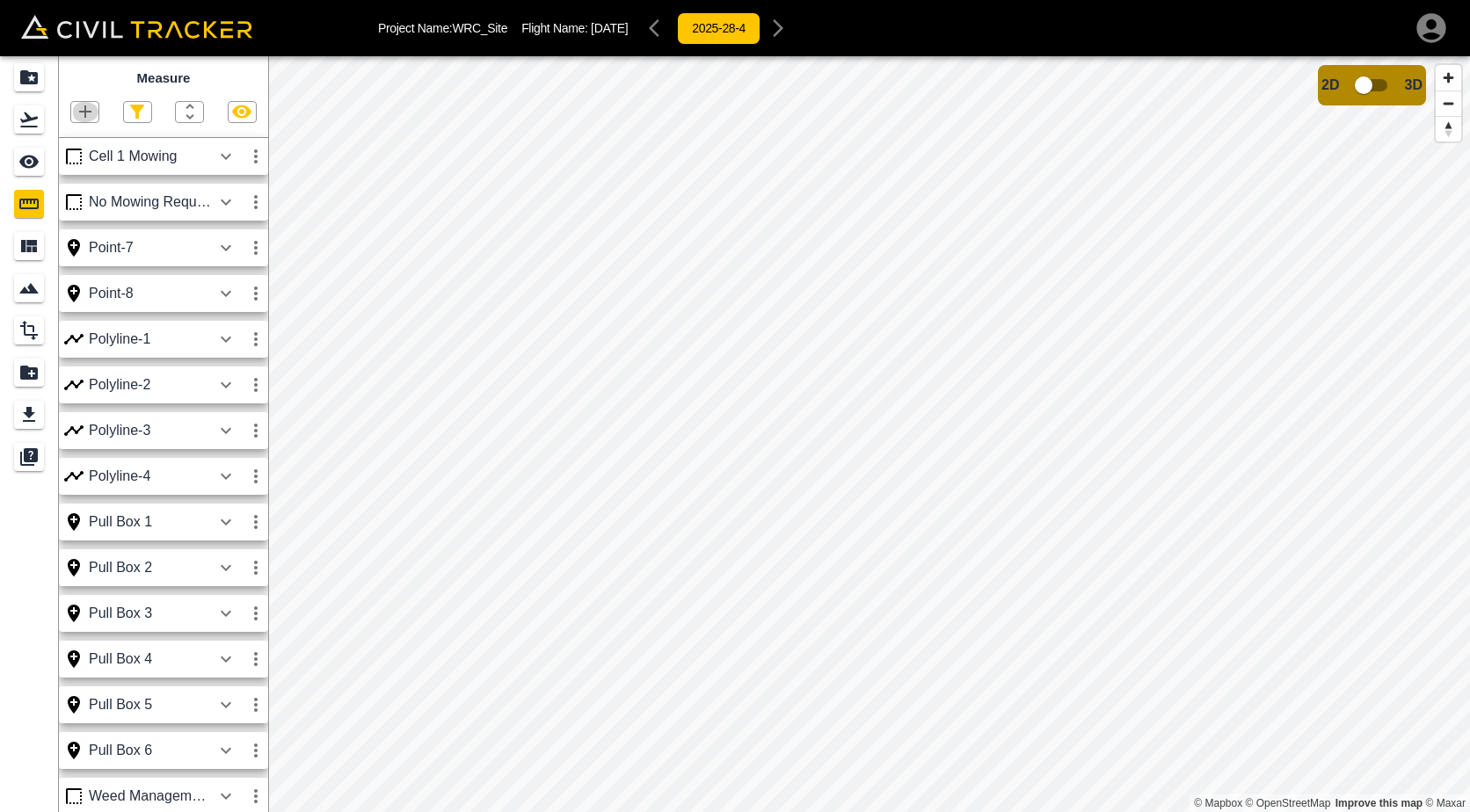
click at [96, 112] on button "button" at bounding box center [85, 113] width 27 height 20
click at [80, 147] on p "Point" at bounding box center [76, 142] width 26 height 14
click at [66, 117] on div at bounding box center [163, 113] width 209 height 22
click at [80, 115] on icon "button" at bounding box center [85, 112] width 21 height 21
click at [90, 138] on li "Point" at bounding box center [66, 143] width 105 height 26
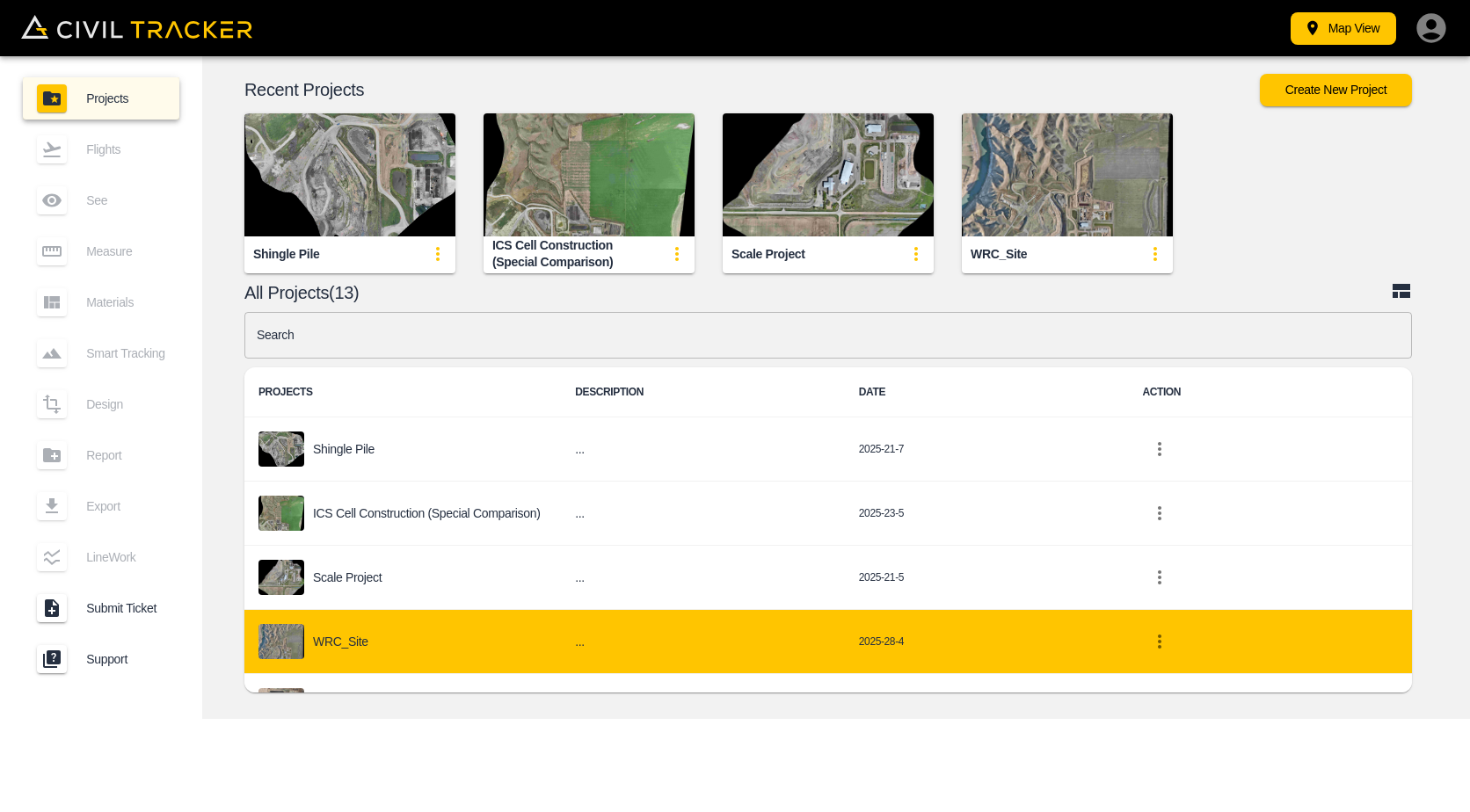
click at [420, 643] on div "WRC_Site" at bounding box center [403, 642] width 288 height 35
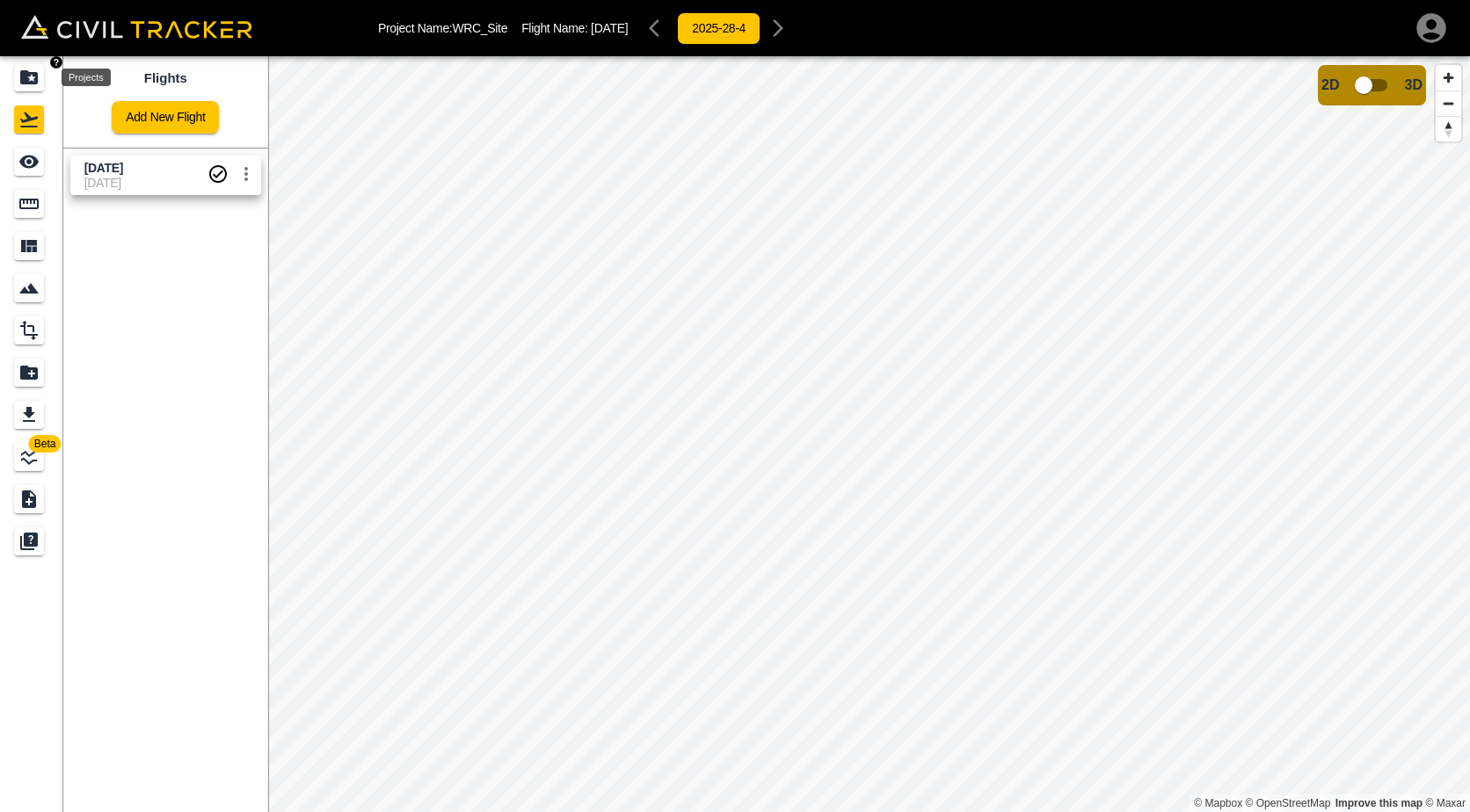
click at [38, 79] on icon "Projects" at bounding box center [29, 77] width 18 height 14
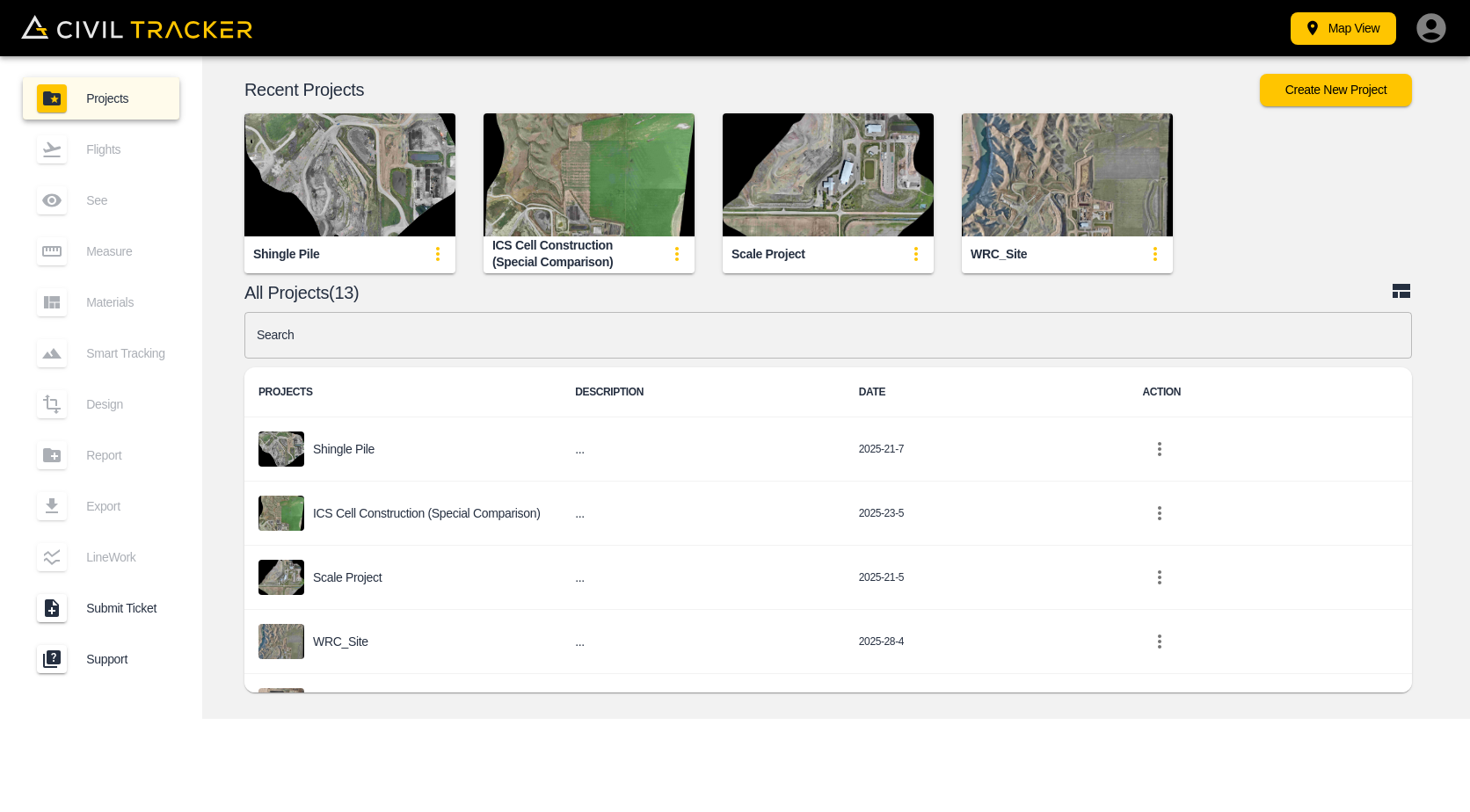
click at [370, 645] on div "WRC_Site" at bounding box center [403, 642] width 288 height 35
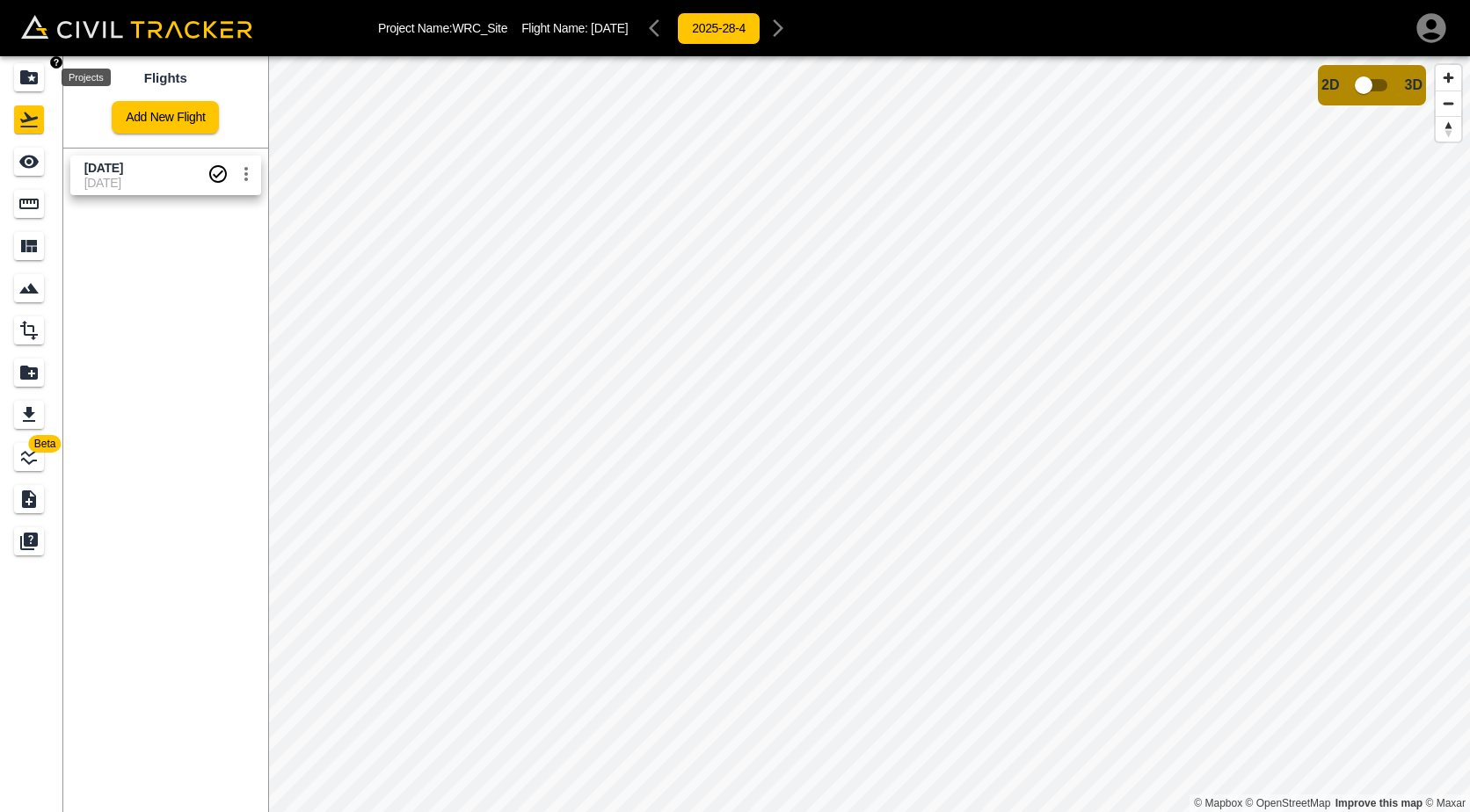
click at [25, 76] on icon "Projects" at bounding box center [29, 77] width 18 height 14
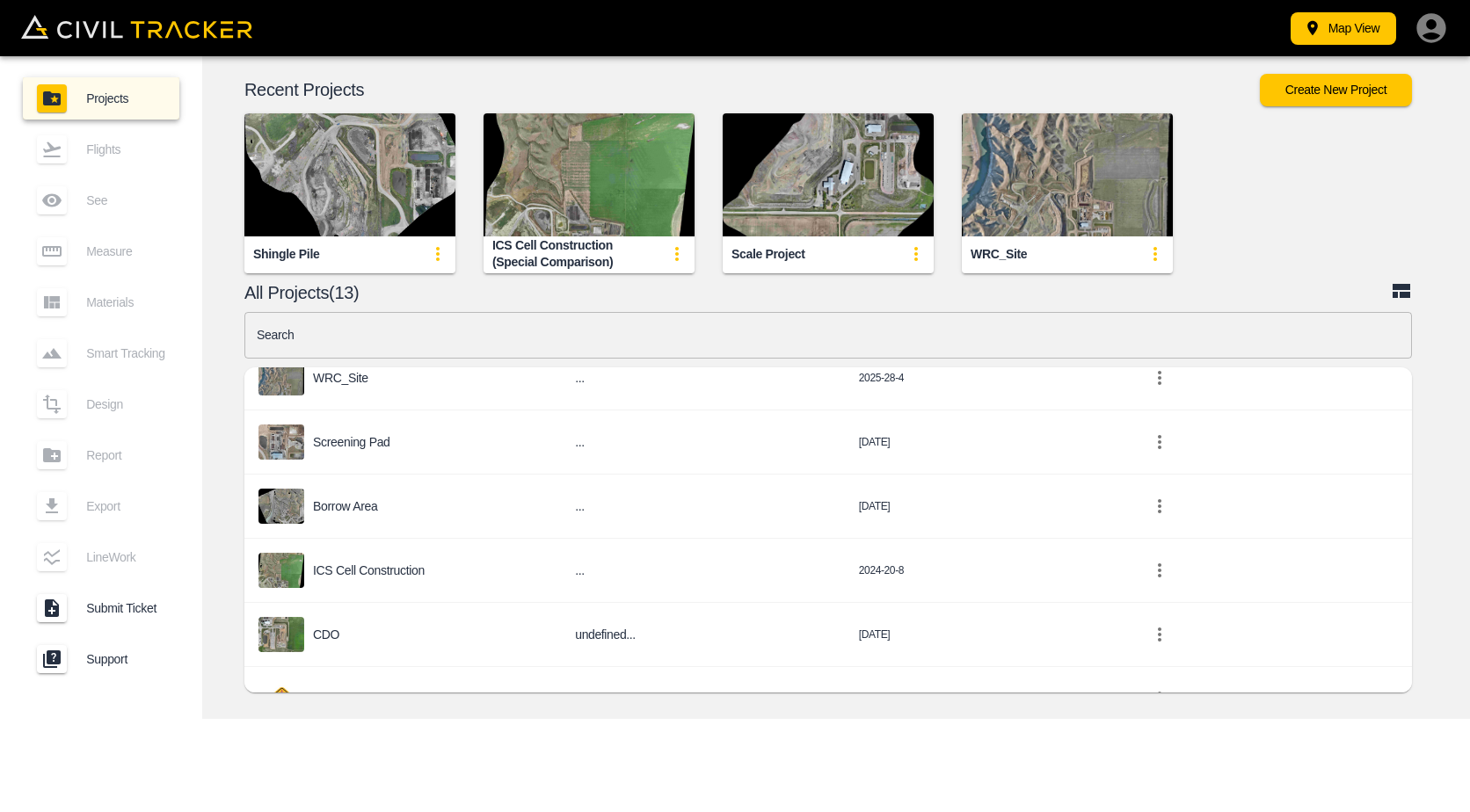
scroll to position [527, 0]
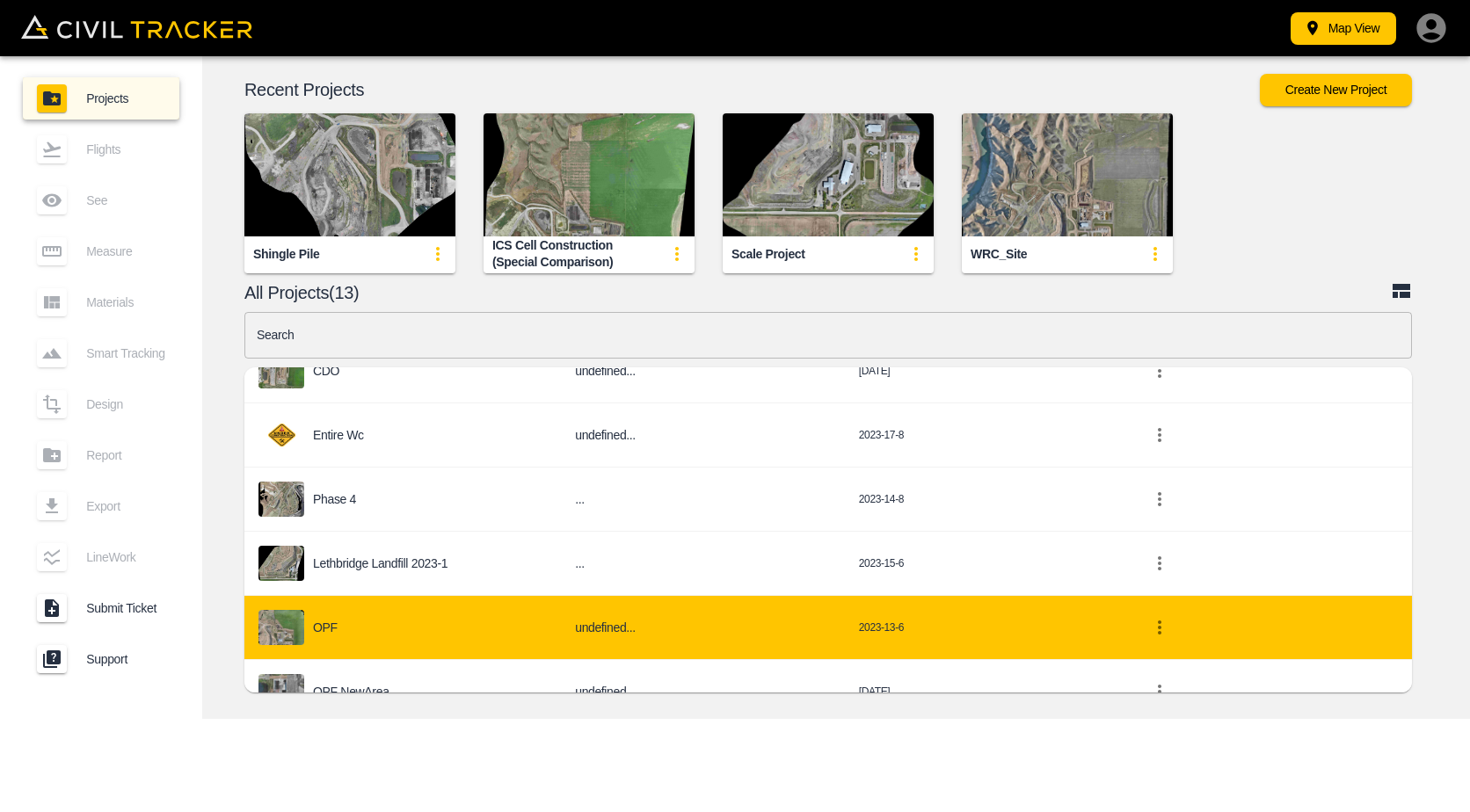
click at [400, 621] on div "OPF" at bounding box center [403, 628] width 288 height 35
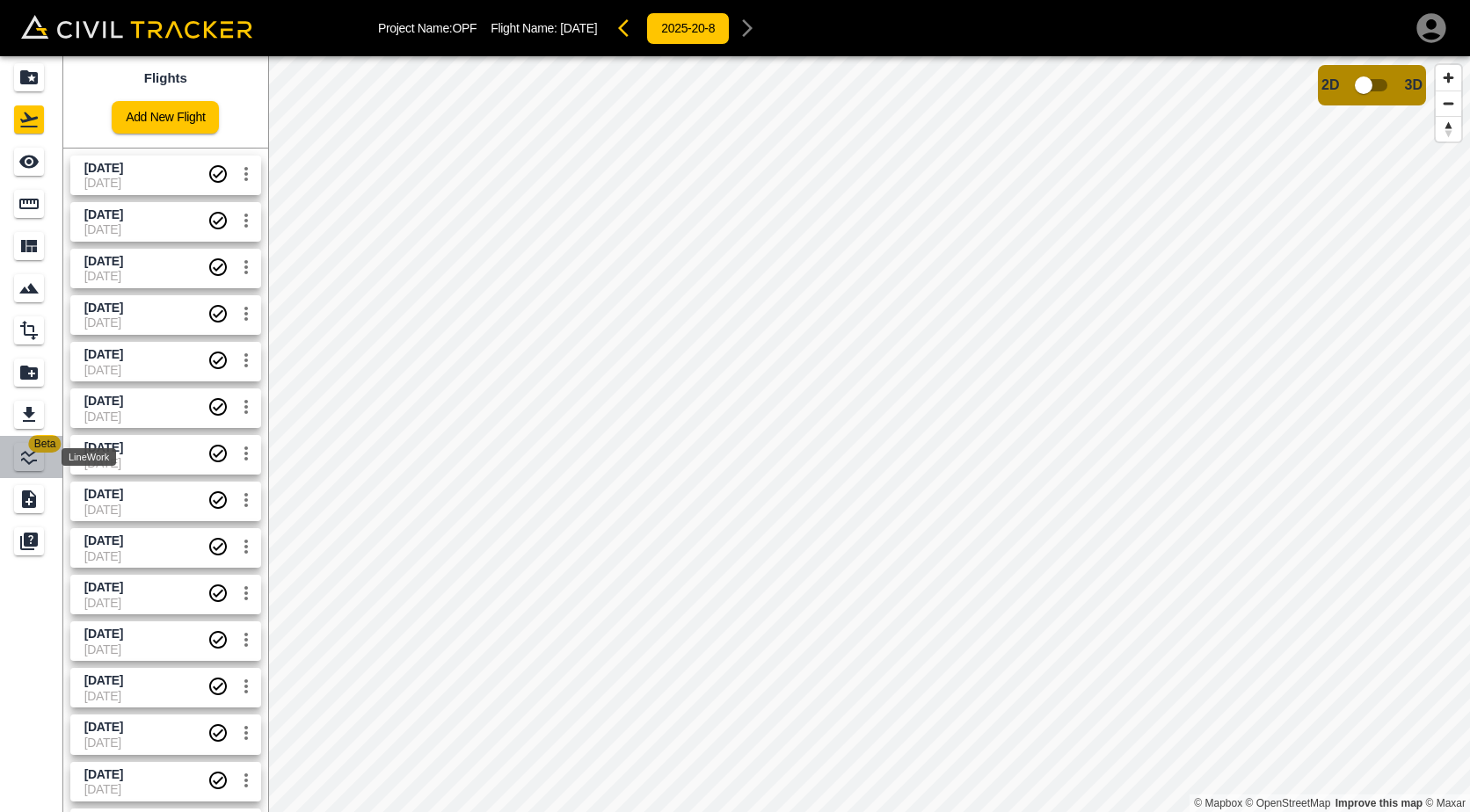
click at [36, 464] on icon "LineWork" at bounding box center [29, 457] width 21 height 21
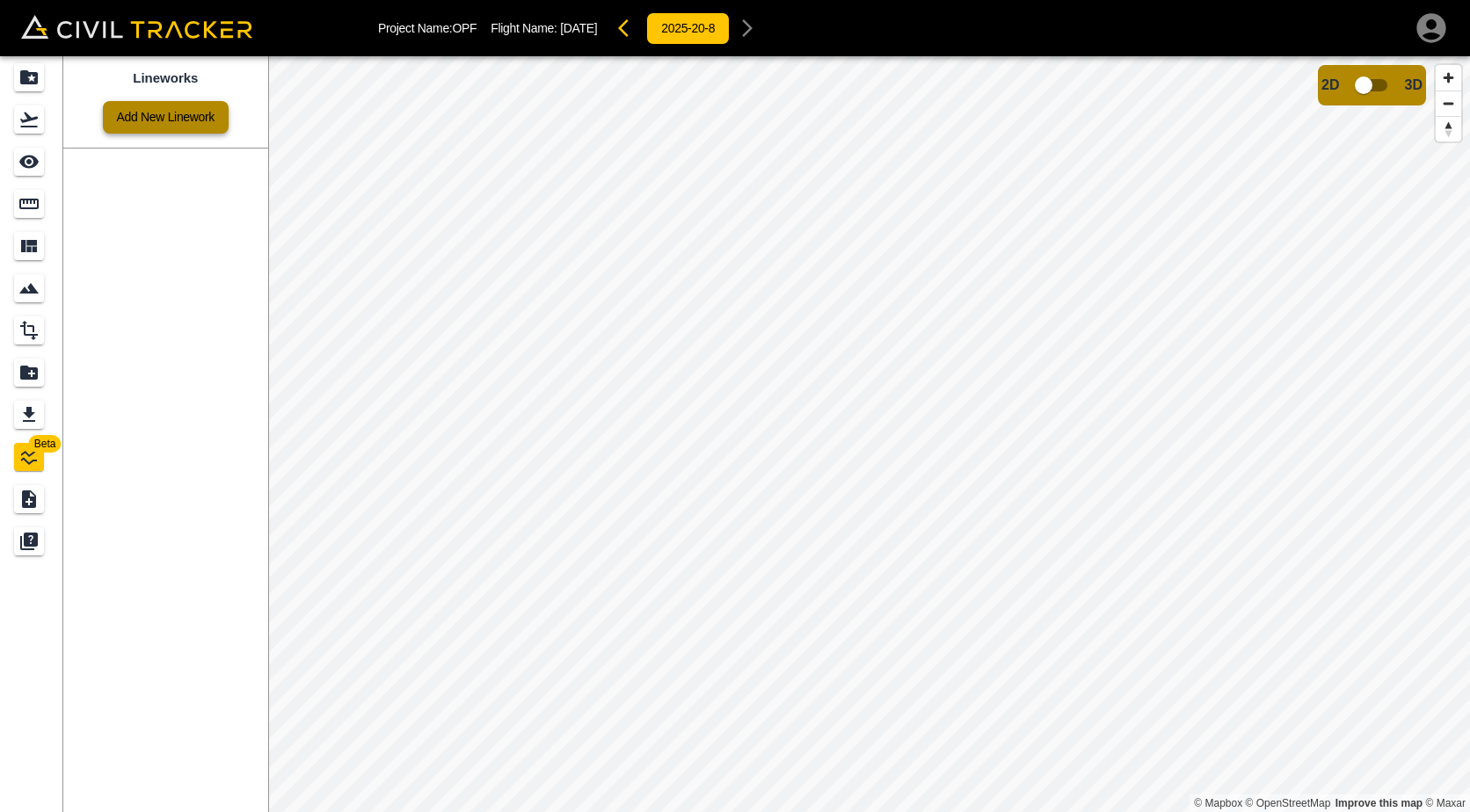
click at [176, 118] on link "Add New Linework" at bounding box center [166, 117] width 126 height 33
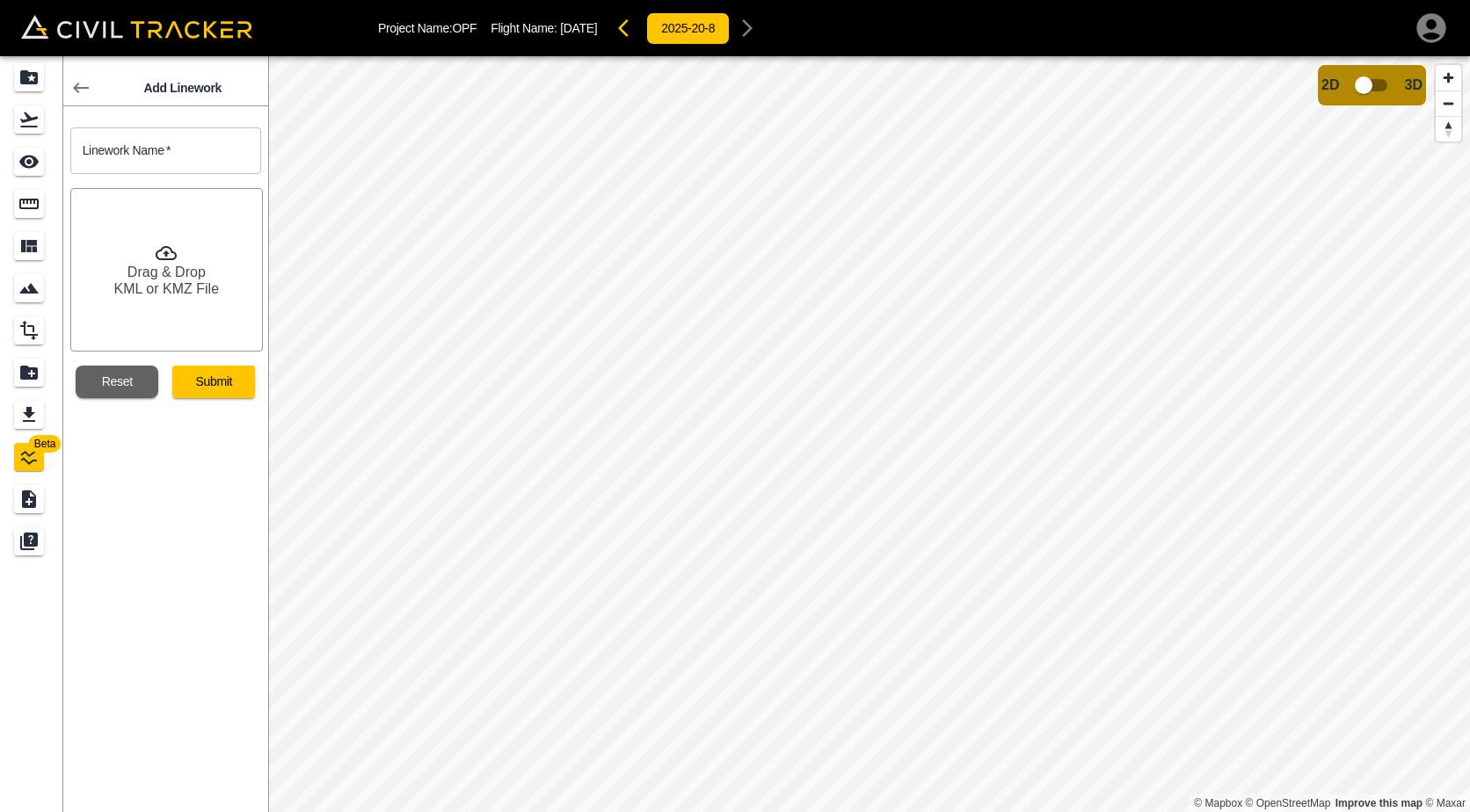
click at [71, 88] on icon at bounding box center [81, 87] width 21 height 21
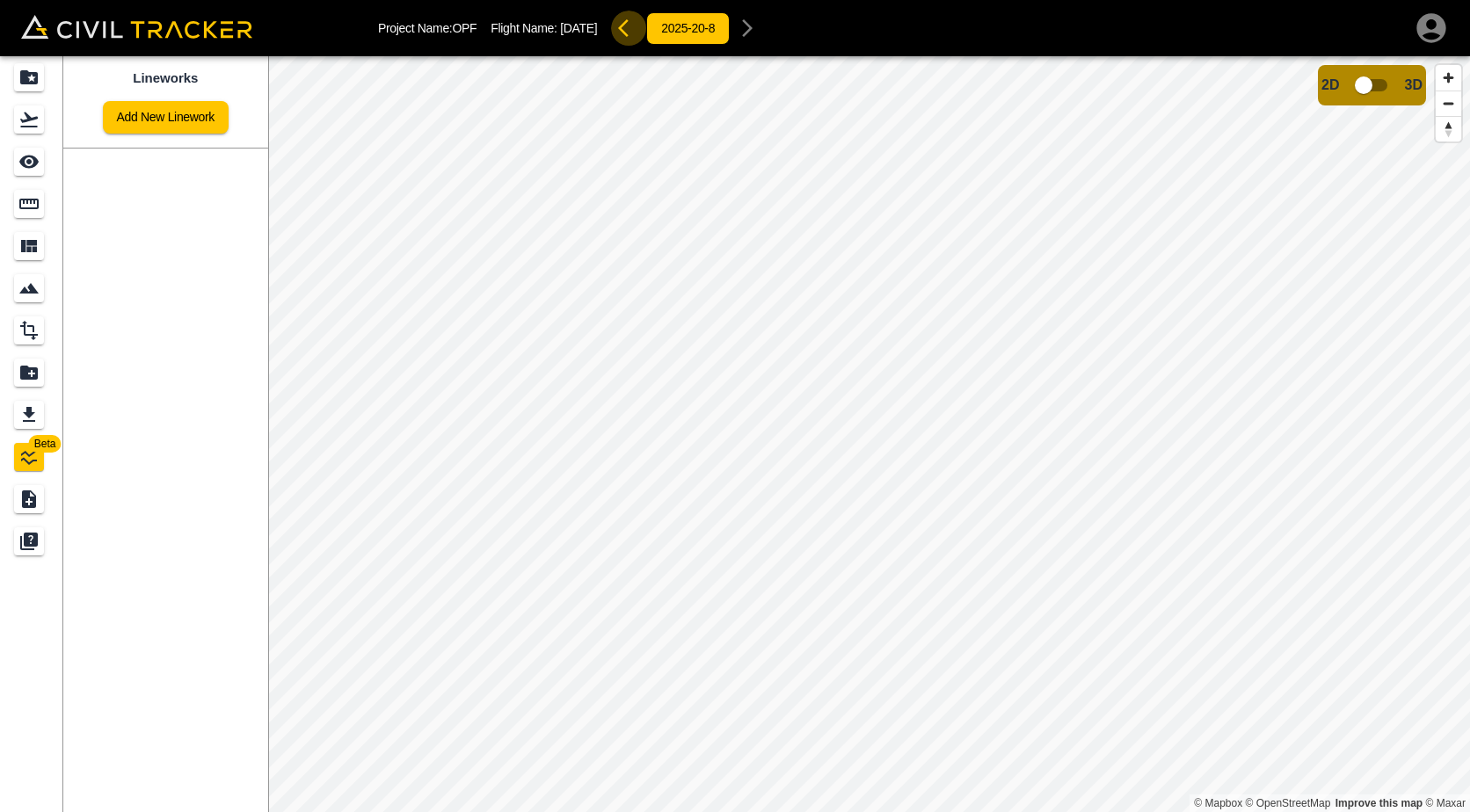
click at [635, 33] on icon "button" at bounding box center [628, 28] width 21 height 21
click at [639, 26] on icon "button" at bounding box center [628, 28] width 21 height 21
click at [638, 26] on icon "button" at bounding box center [628, 28] width 21 height 21
click at [629, 26] on icon "button" at bounding box center [622, 28] width 10 height 18
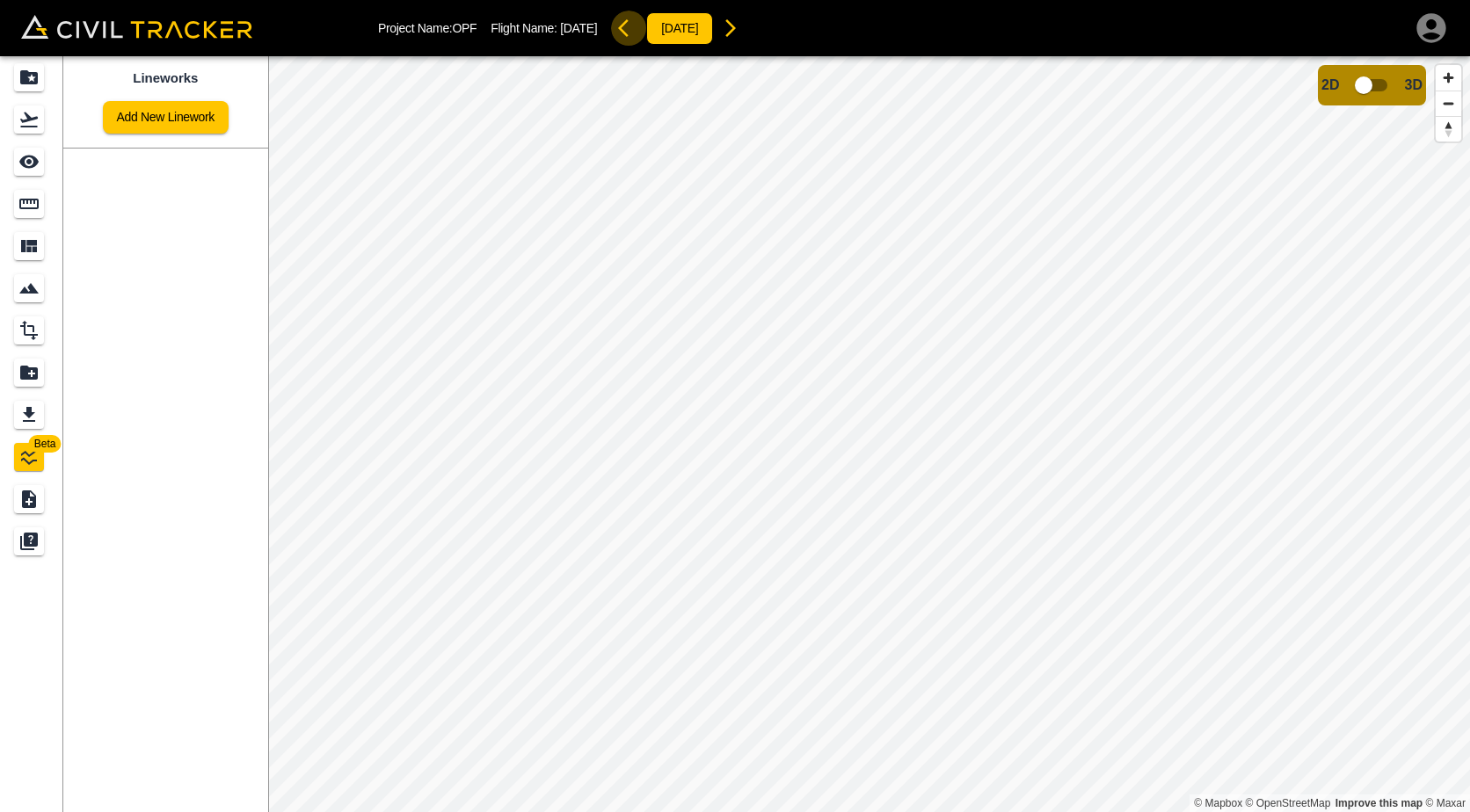
click at [629, 26] on icon "button" at bounding box center [622, 28] width 10 height 18
click at [638, 26] on icon "button" at bounding box center [628, 28] width 21 height 21
click at [742, 25] on icon "button" at bounding box center [730, 28] width 21 height 21
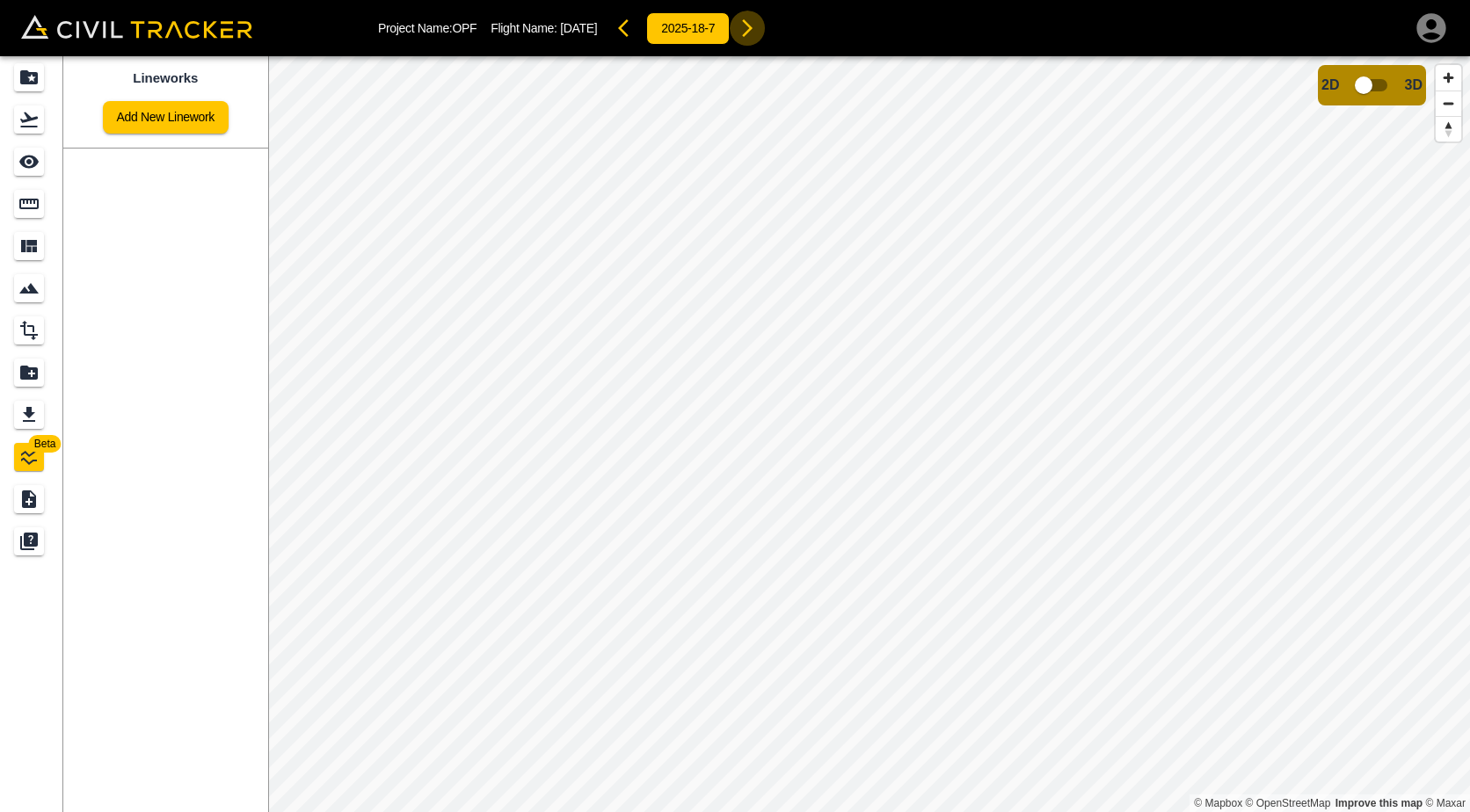
click at [755, 25] on icon "button" at bounding box center [747, 28] width 21 height 21
click at [742, 25] on icon "button" at bounding box center [730, 28] width 21 height 21
click at [33, 205] on icon "Measure" at bounding box center [29, 204] width 21 height 21
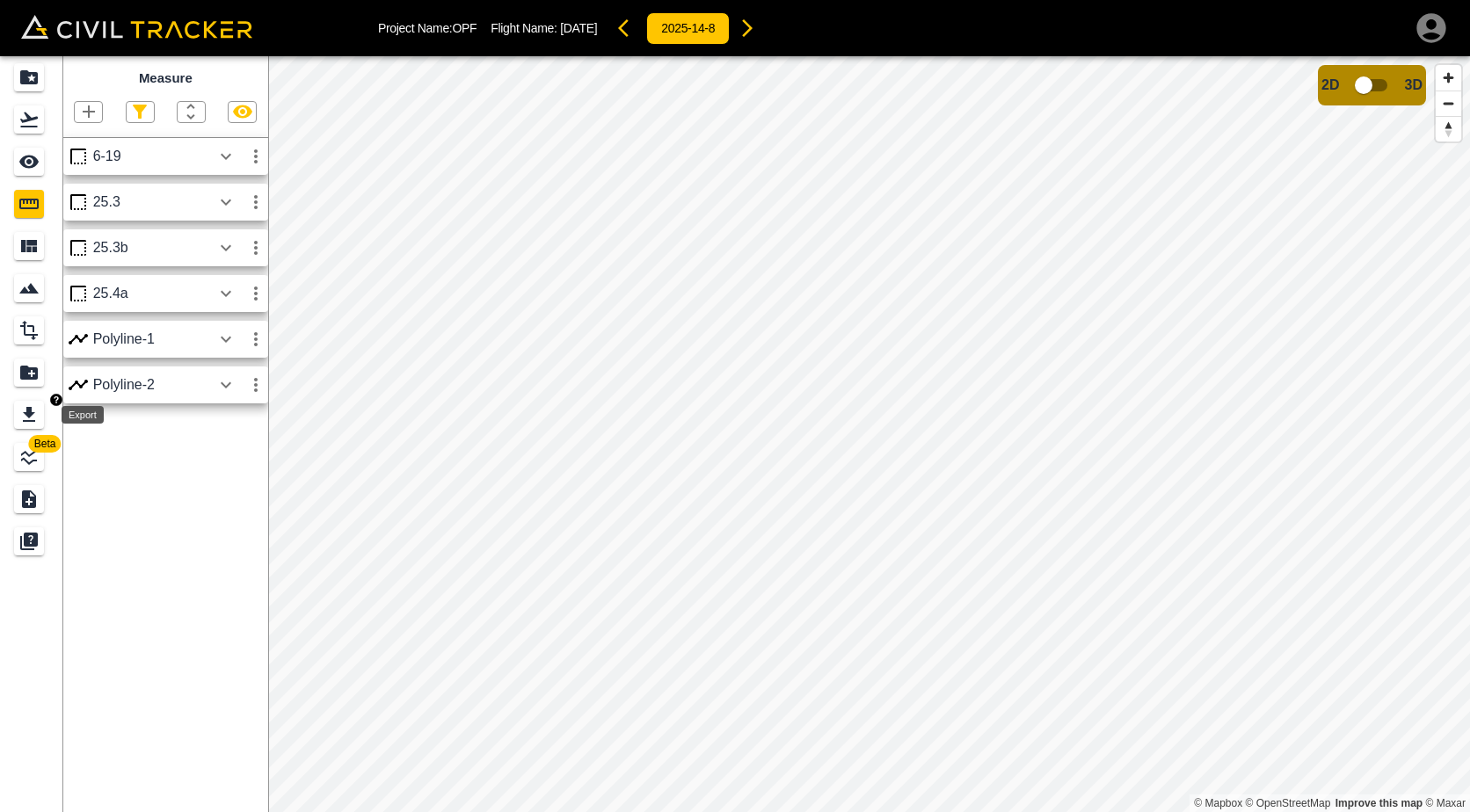
click at [20, 419] on icon "Export" at bounding box center [29, 415] width 21 height 21
